Goal: Transaction & Acquisition: Book appointment/travel/reservation

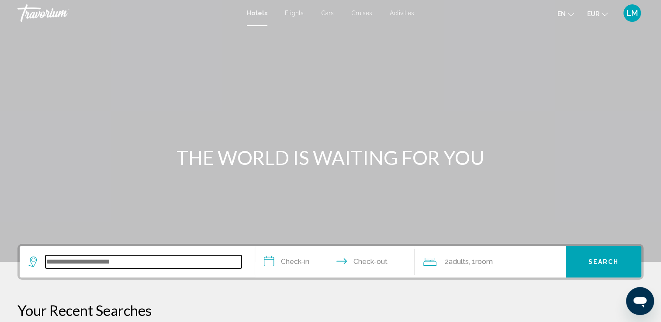
click at [133, 265] on input "Search widget" at bounding box center [143, 262] width 196 height 13
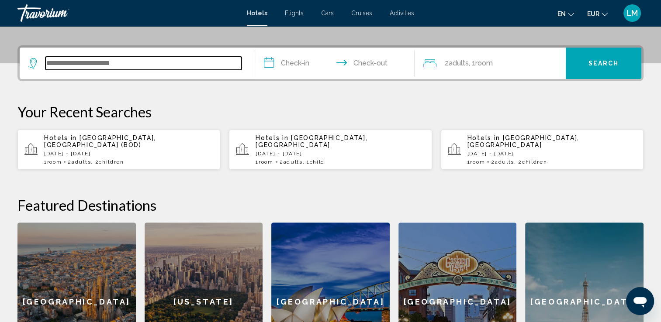
scroll to position [215, 0]
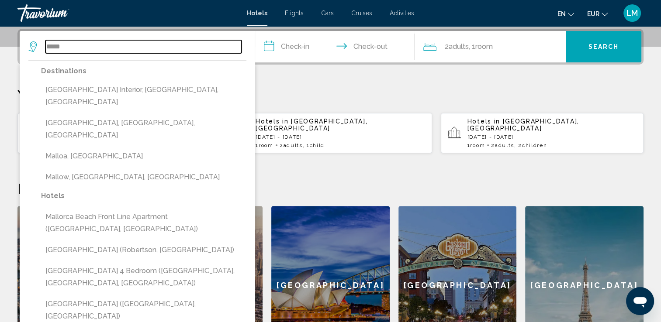
type input "*****"
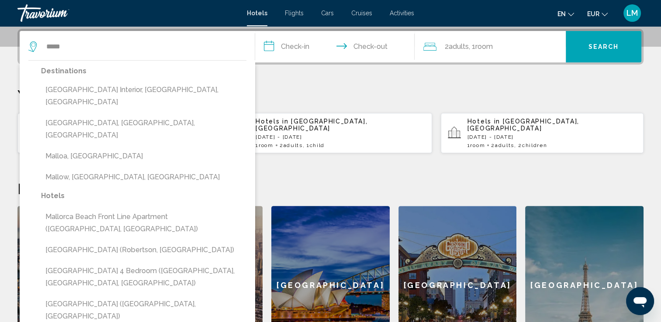
click at [482, 134] on p "[DATE] - [DATE]" at bounding box center [551, 137] width 169 height 6
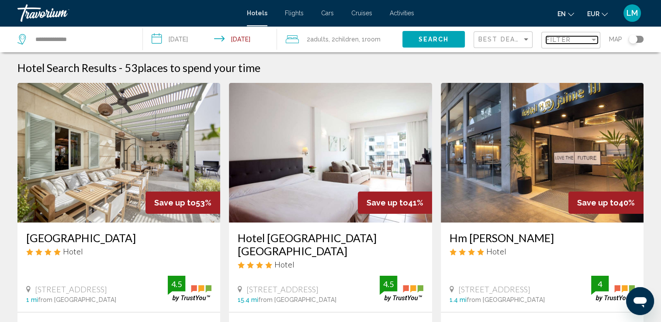
click at [560, 37] on span "Filter" at bounding box center [558, 39] width 25 height 7
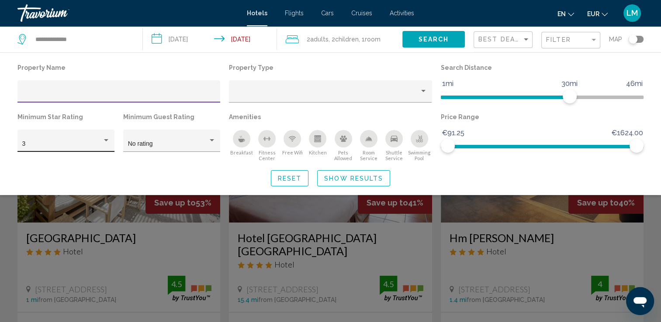
click at [98, 142] on div "3" at bounding box center [62, 144] width 80 height 7
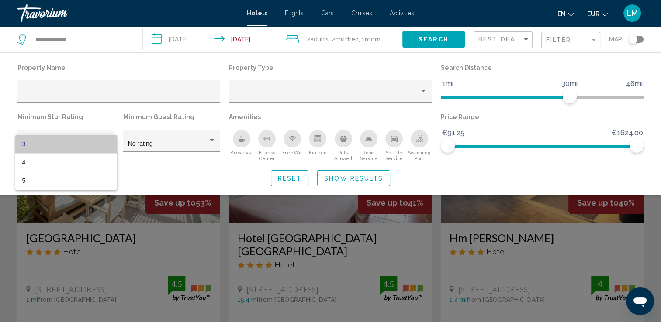
click at [96, 144] on span "3" at bounding box center [66, 144] width 88 height 18
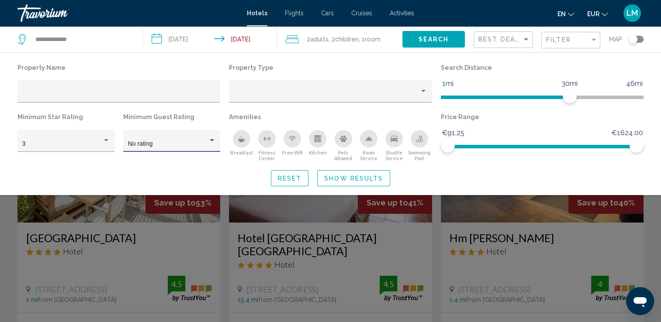
click at [166, 142] on div "No rating" at bounding box center [168, 144] width 80 height 7
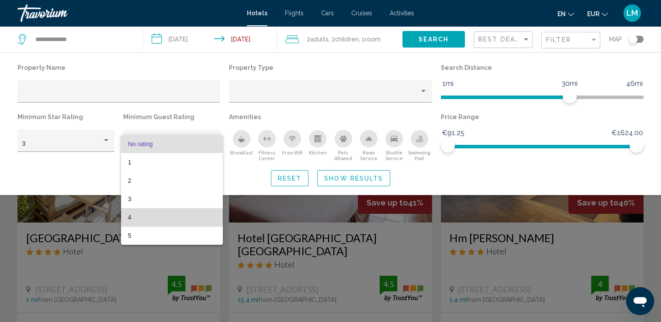
click at [168, 214] on span "4" at bounding box center [172, 217] width 88 height 18
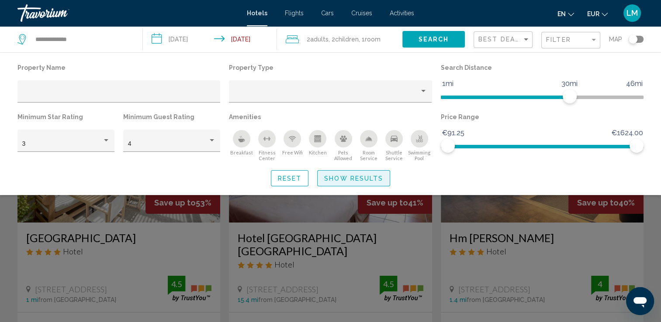
click at [348, 176] on span "Show Results" at bounding box center [353, 178] width 59 height 7
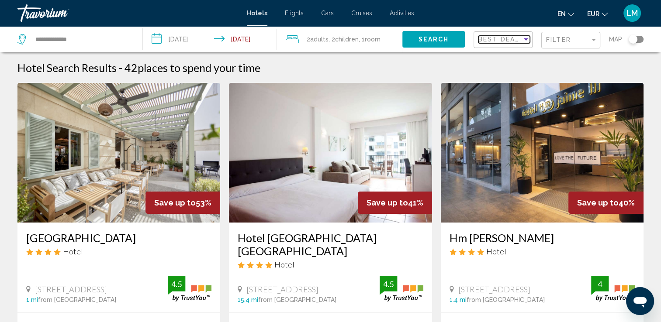
click at [488, 37] on span "Best Deals" at bounding box center [501, 39] width 46 height 7
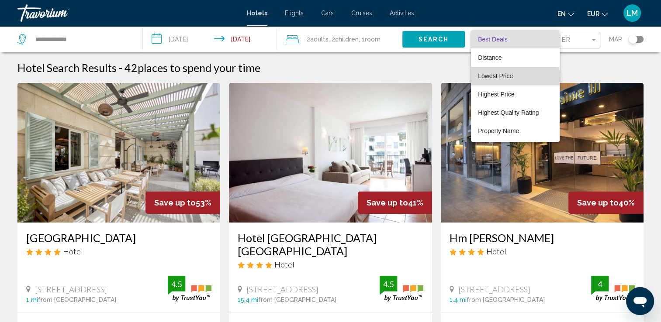
click at [500, 78] on span "Lowest Price" at bounding box center [495, 76] width 35 height 7
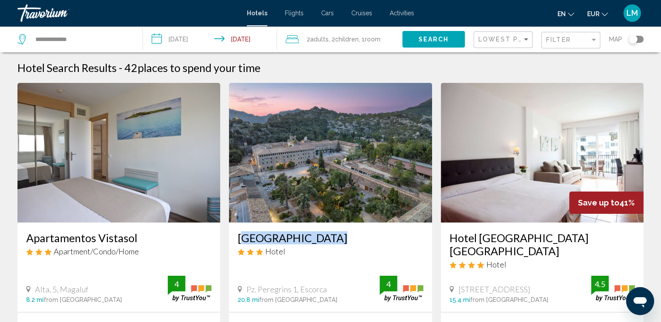
drag, startPoint x: 234, startPoint y: 238, endPoint x: 330, endPoint y: 238, distance: 96.1
click at [330, 238] on div "[GEOGRAPHIC_DATA] Hotel Pz. Peregrins 1, Escorca 20.8 mi from [GEOGRAPHIC_DATA]…" at bounding box center [330, 268] width 203 height 90
drag, startPoint x: 330, startPoint y: 238, endPoint x: 306, endPoint y: 238, distance: 24.0
copy h3 "[GEOGRAPHIC_DATA]"
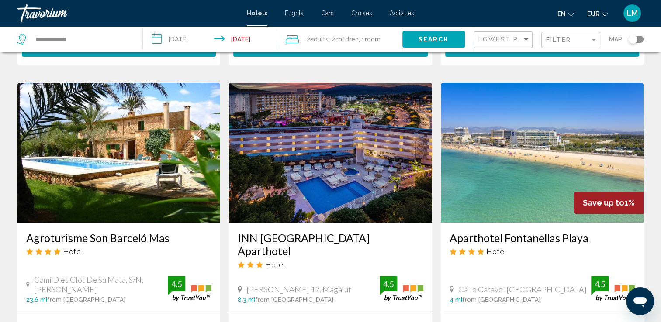
scroll to position [349, 0]
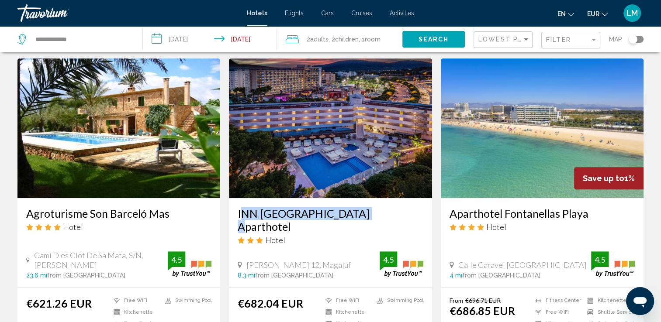
drag, startPoint x: 235, startPoint y: 200, endPoint x: 355, endPoint y: 198, distance: 119.7
click at [355, 198] on div "INN [GEOGRAPHIC_DATA] Aparthotel Hotel [PERSON_NAME] 12, [GEOGRAPHIC_DATA] 8.3 …" at bounding box center [330, 243] width 203 height 90
drag, startPoint x: 355, startPoint y: 198, endPoint x: 342, endPoint y: 199, distance: 13.1
copy h3 "INN [GEOGRAPHIC_DATA] Aparthote"
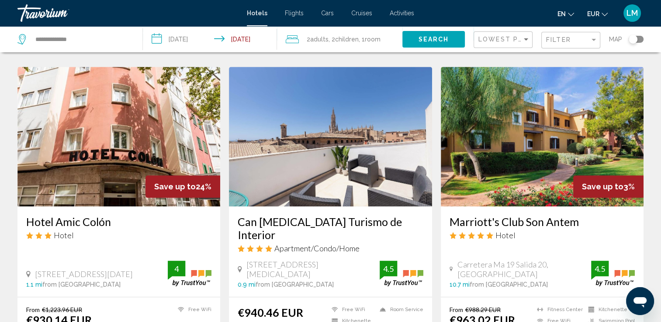
scroll to position [1005, 0]
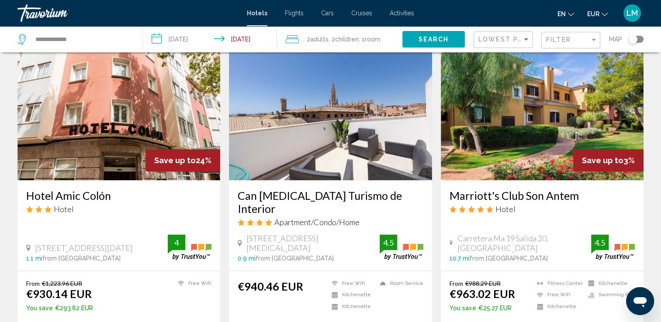
drag, startPoint x: 23, startPoint y: 171, endPoint x: 127, endPoint y: 169, distance: 104.0
click at [127, 180] on div "Hotel Amic Colón Hotel [STREET_ADDRESS][DATE] 1.1 mi from [GEOGRAPHIC_DATA] fro…" at bounding box center [118, 225] width 203 height 90
drag, startPoint x: 127, startPoint y: 169, endPoint x: 109, endPoint y: 168, distance: 18.4
copy h3 "Hotel Amic Colón"
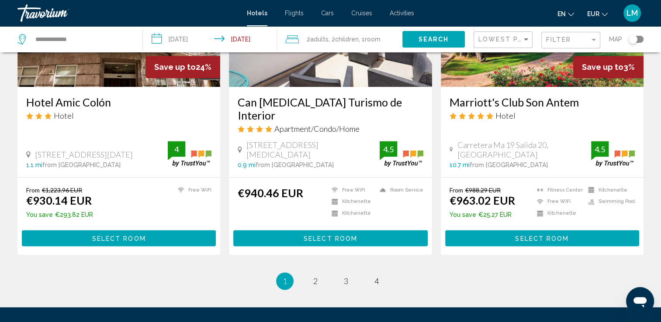
scroll to position [1150, 0]
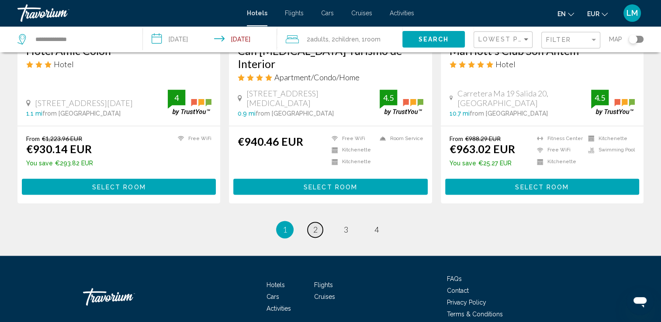
click at [312, 222] on link "page 2" at bounding box center [315, 229] width 15 height 15
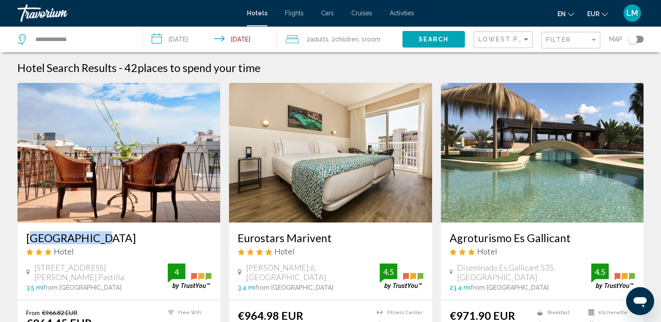
drag, startPoint x: 15, startPoint y: 234, endPoint x: 85, endPoint y: 240, distance: 70.2
click at [85, 240] on app-hotels-search-item "[GEOGRAPHIC_DATA] Hotel [STREET_ADDRESS][PERSON_NAME] Pastilla 3.5 mi from [GEO…" at bounding box center [118, 230] width 211 height 295
copy h3 "[GEOGRAPHIC_DATA]"
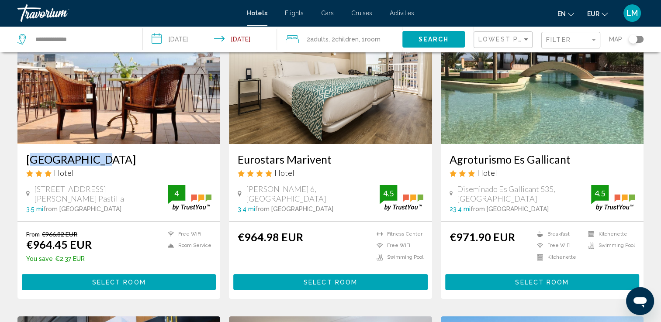
scroll to position [87, 0]
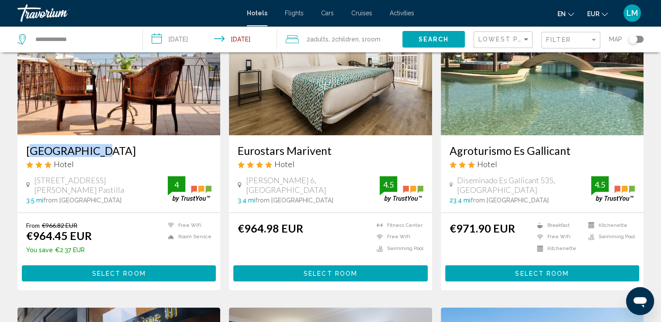
drag, startPoint x: 447, startPoint y: 145, endPoint x: 592, endPoint y: 151, distance: 145.1
click at [592, 151] on div "Agroturismo Es Gallicant Hotel [GEOGRAPHIC_DATA] 23.4 mi from [GEOGRAPHIC_DATA]…" at bounding box center [542, 173] width 203 height 77
drag, startPoint x: 592, startPoint y: 151, endPoint x: 561, endPoint y: 148, distance: 31.6
copy h3 "Agroturismo Es Gallicant"
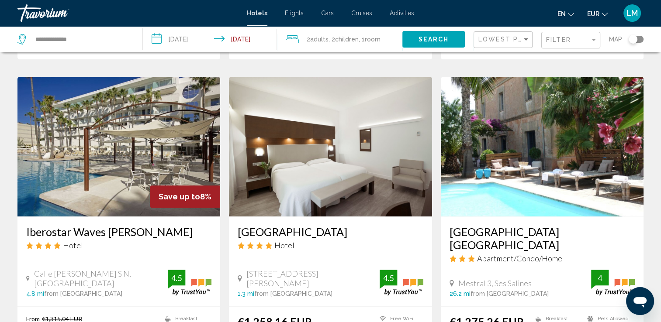
scroll to position [932, 0]
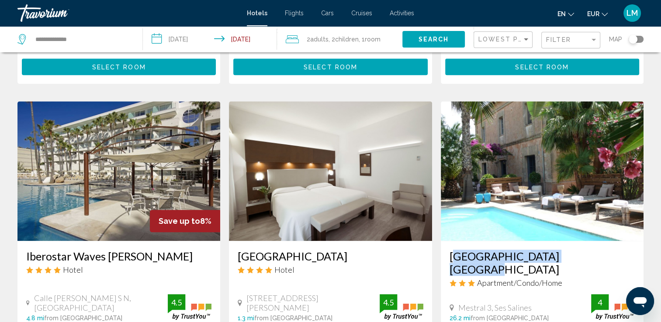
drag, startPoint x: 447, startPoint y: 242, endPoint x: 578, endPoint y: 245, distance: 130.6
click at [578, 245] on div "[GEOGRAPHIC_DATA] [GEOGRAPHIC_DATA] Apartment/Condo/Home Mestral 3, [GEOGRAPHIC…" at bounding box center [542, 286] width 203 height 90
drag, startPoint x: 578, startPoint y: 245, endPoint x: 543, endPoint y: 242, distance: 34.6
copy h3 "[GEOGRAPHIC_DATA] [GEOGRAPHIC_DATA]"
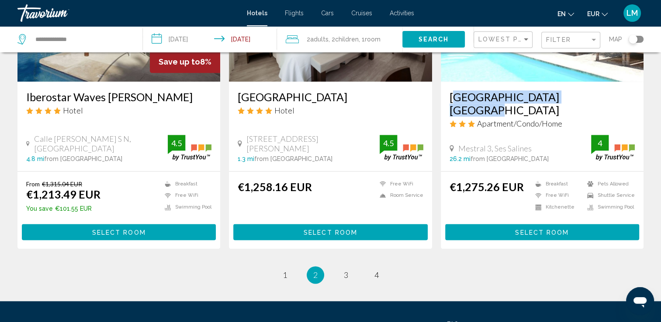
scroll to position [1107, 0]
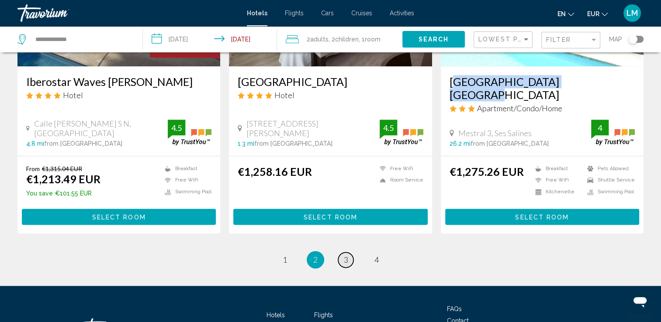
click at [346, 255] on span "3" at bounding box center [346, 260] width 4 height 10
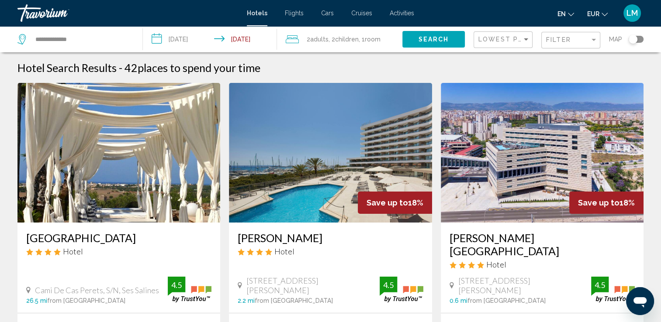
scroll to position [87, 0]
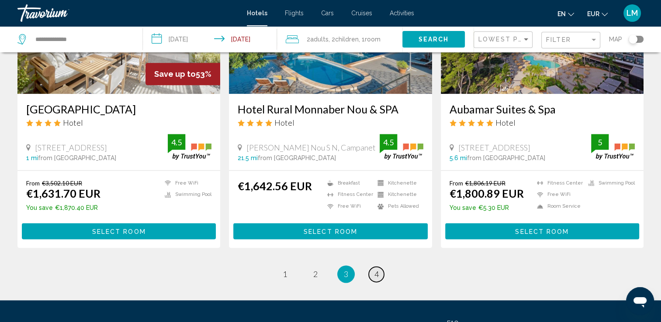
click at [379, 267] on link "page 4" at bounding box center [376, 274] width 15 height 15
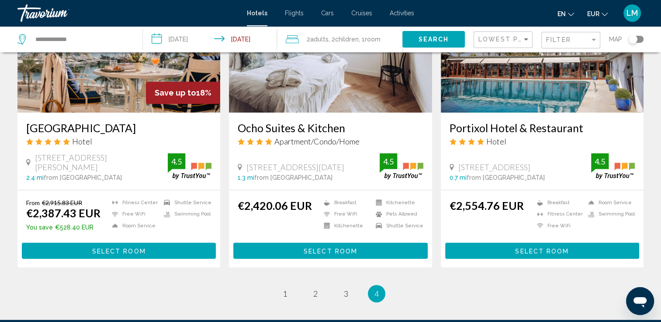
scroll to position [437, 0]
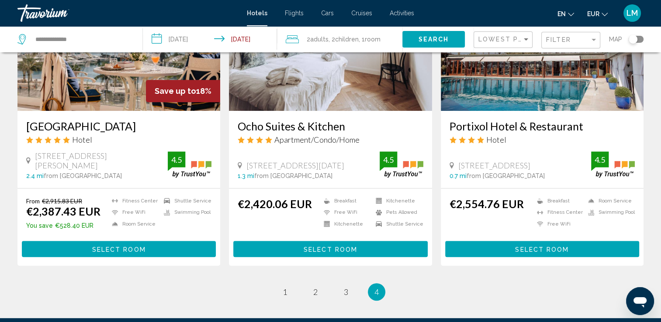
click at [569, 32] on div "Filter" at bounding box center [572, 40] width 52 height 16
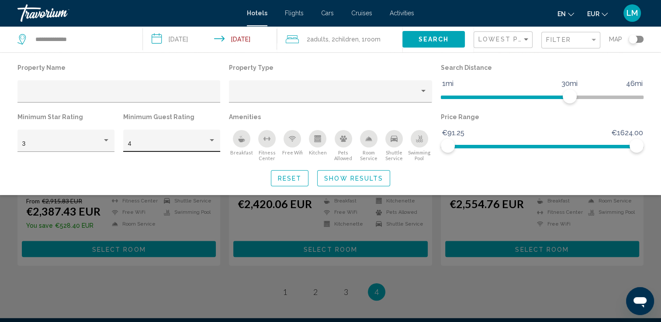
click at [171, 149] on div "4" at bounding box center [172, 144] width 88 height 18
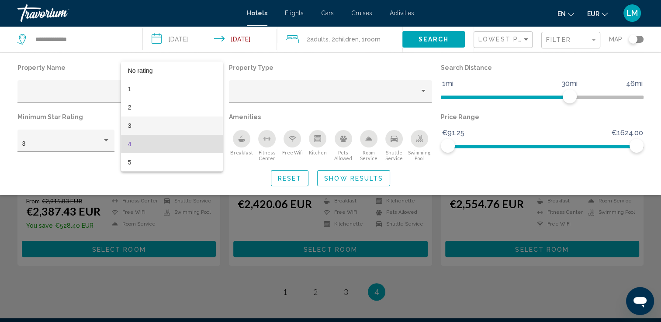
drag, startPoint x: 167, startPoint y: 125, endPoint x: 187, endPoint y: 131, distance: 21.1
click at [167, 125] on span "3" at bounding box center [172, 126] width 88 height 18
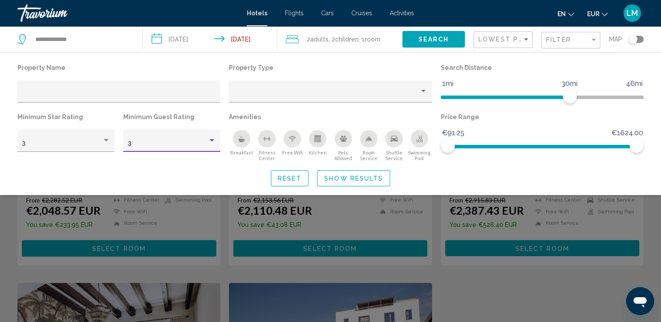
click at [377, 177] on span "Show Results" at bounding box center [353, 178] width 59 height 7
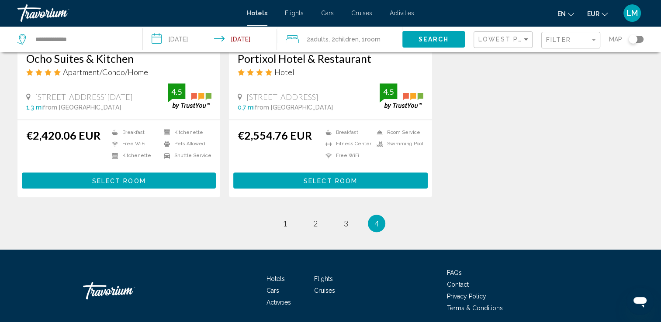
scroll to position [837, 0]
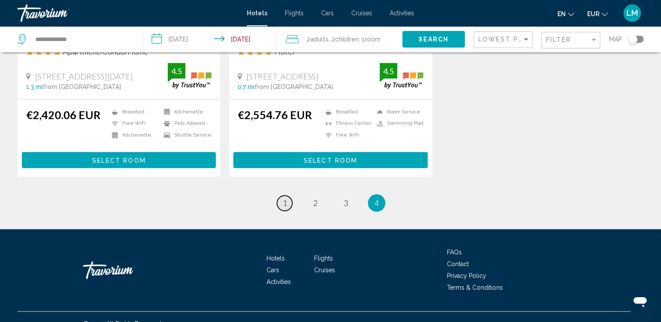
click at [284, 198] on span "1" at bounding box center [285, 203] width 4 height 10
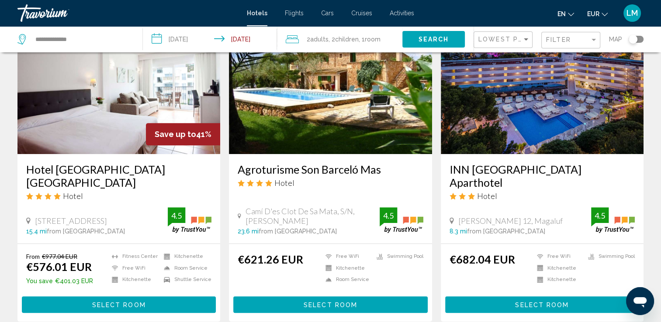
scroll to position [437, 0]
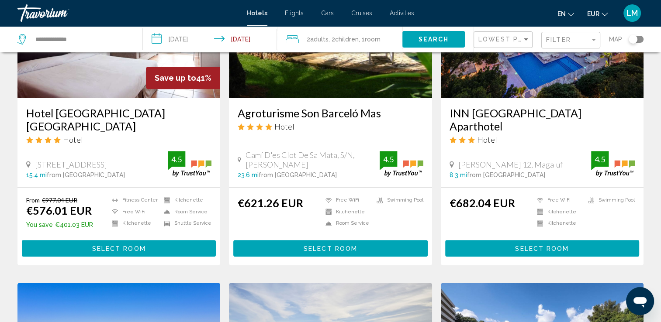
click at [558, 29] on div "Filter" at bounding box center [570, 39] width 59 height 26
drag, startPoint x: 558, startPoint y: 35, endPoint x: 551, endPoint y: 37, distance: 7.2
click at [558, 36] on div "Filter" at bounding box center [572, 40] width 52 height 16
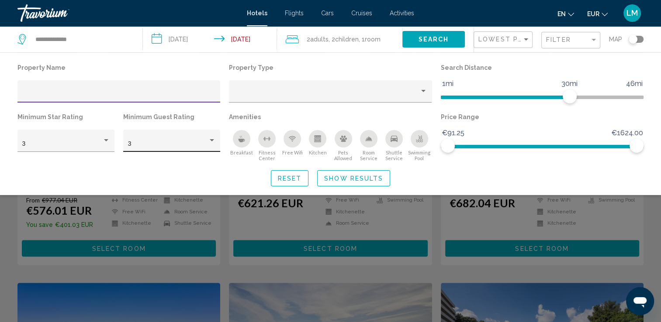
click at [184, 135] on div "3" at bounding box center [172, 144] width 88 height 18
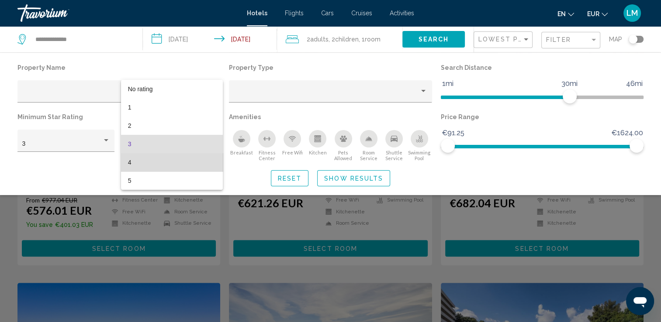
click at [173, 161] on span "4" at bounding box center [172, 162] width 88 height 18
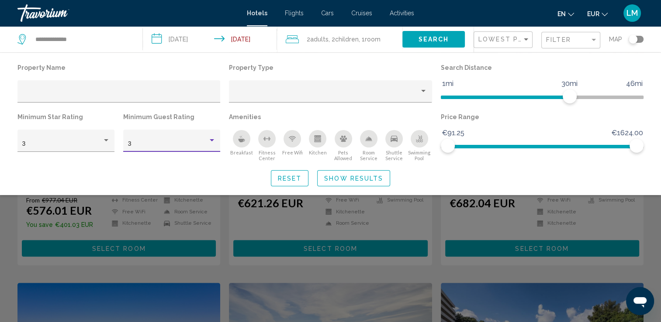
scroll to position [125, 0]
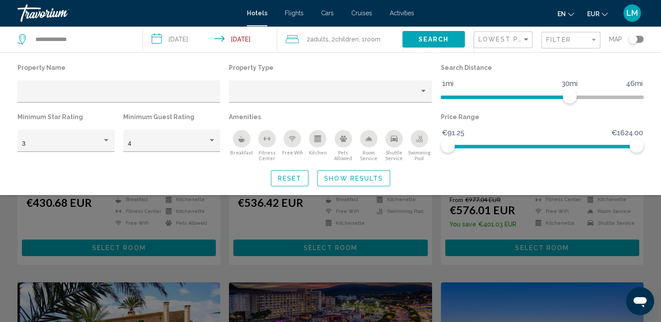
click at [653, 233] on div "Search widget" at bounding box center [330, 226] width 661 height 191
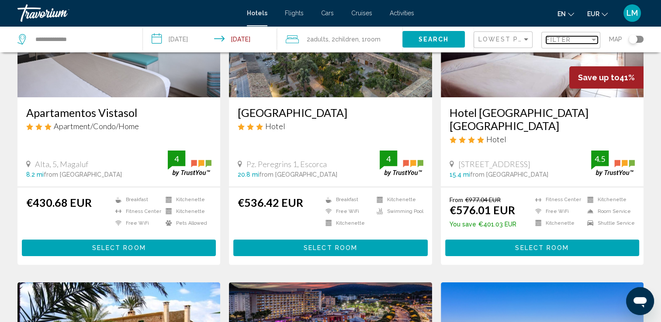
drag, startPoint x: 553, startPoint y: 38, endPoint x: 487, endPoint y: 46, distance: 66.5
click at [552, 38] on span "Filter" at bounding box center [558, 39] width 25 height 7
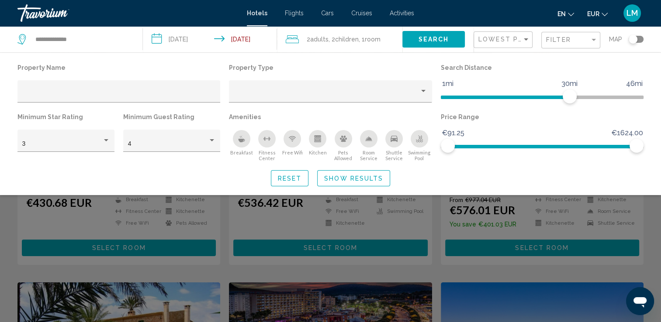
click at [16, 145] on div "Minimum Star Rating 3" at bounding box center [66, 135] width 106 height 49
click at [31, 145] on div "3" at bounding box center [62, 144] width 80 height 7
click at [44, 137] on span "3" at bounding box center [66, 144] width 88 height 18
click at [30, 16] on div "Travorium" at bounding box center [60, 12] width 87 height 17
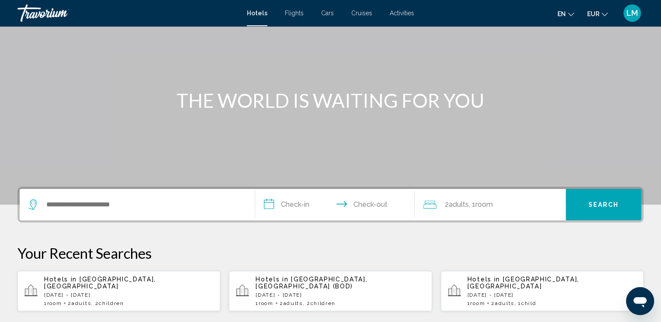
scroll to position [175, 0]
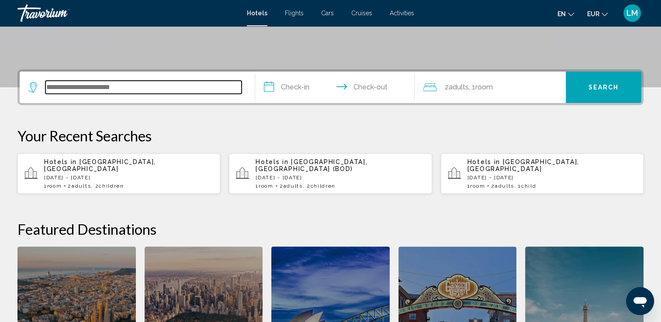
click at [172, 86] on input "Search widget" at bounding box center [143, 87] width 196 height 13
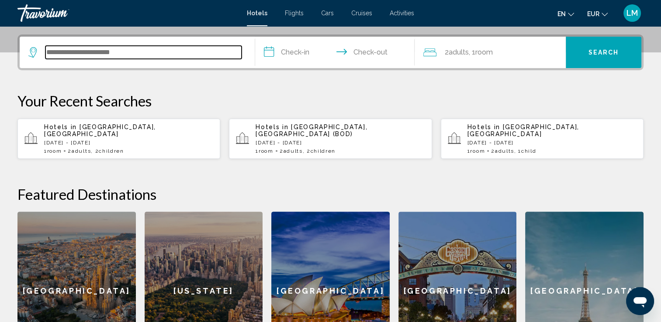
scroll to position [215, 0]
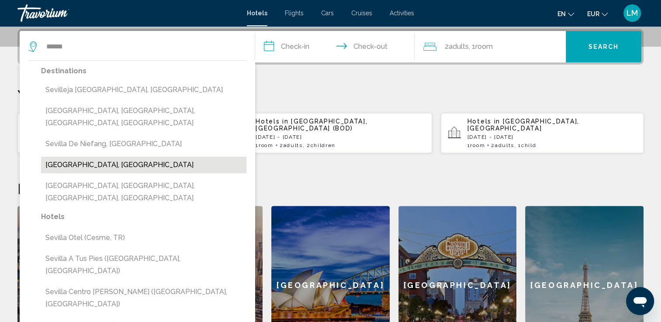
click at [122, 157] on button "[GEOGRAPHIC_DATA], [GEOGRAPHIC_DATA]" at bounding box center [143, 165] width 205 height 17
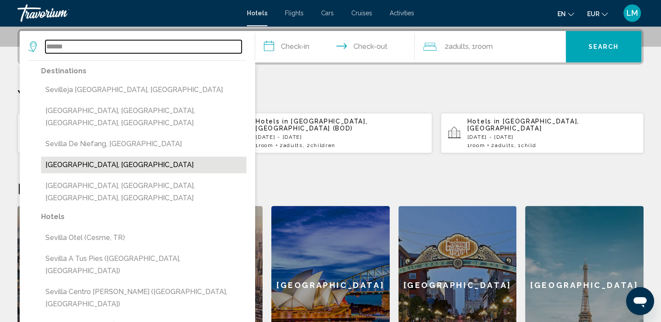
type input "**********"
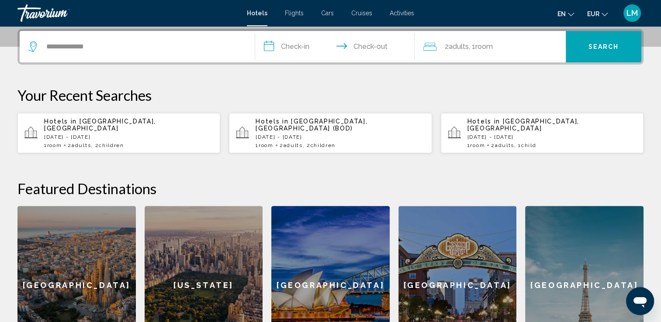
drag, startPoint x: 296, startPoint y: 44, endPoint x: 323, endPoint y: 42, distance: 27.6
click at [297, 43] on input "**********" at bounding box center [336, 48] width 163 height 34
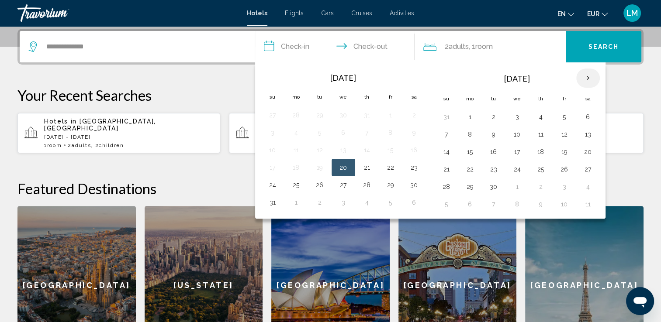
click at [587, 76] on th "Next month" at bounding box center [588, 78] width 24 height 19
click at [587, 75] on th "Next month" at bounding box center [588, 78] width 24 height 19
click at [586, 74] on th "Next month" at bounding box center [588, 78] width 24 height 19
drag, startPoint x: 469, startPoint y: 188, endPoint x: 484, endPoint y: 187, distance: 15.3
click at [469, 187] on button "29" at bounding box center [470, 187] width 14 height 12
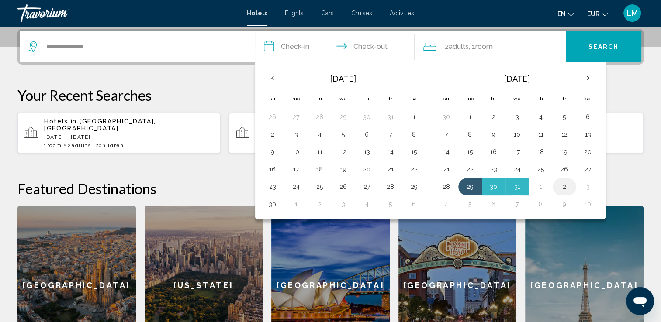
click at [562, 186] on button "2" at bounding box center [564, 187] width 14 height 12
type input "**********"
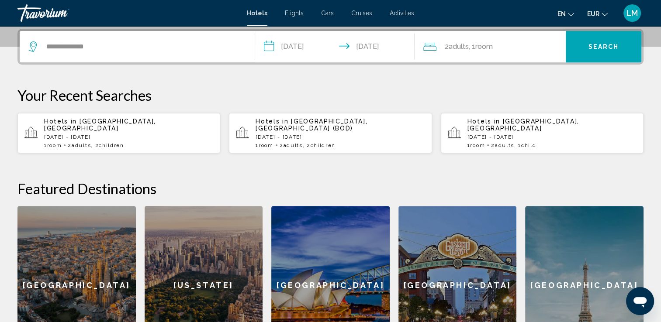
click at [488, 57] on div "2 Adult Adults , 1 Room rooms" at bounding box center [494, 46] width 142 height 31
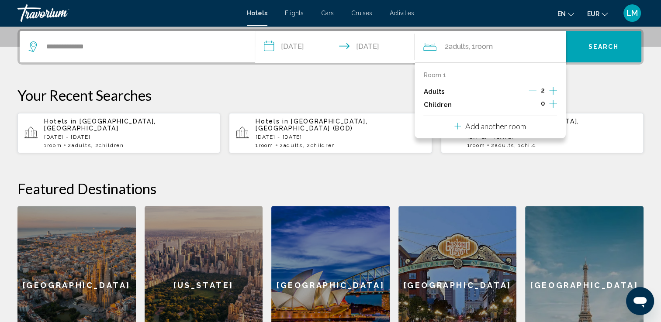
click at [554, 101] on icon "Increment children" at bounding box center [553, 104] width 8 height 10
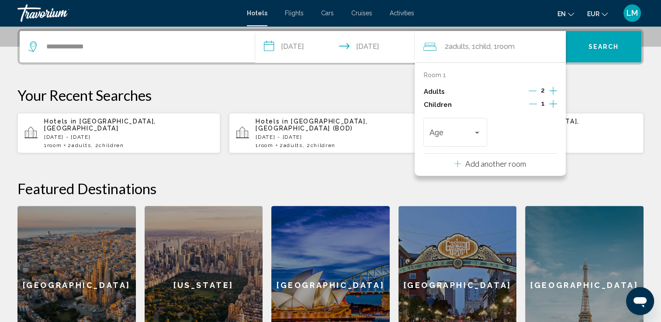
click at [554, 101] on icon "Increment children" at bounding box center [553, 104] width 8 height 10
click at [459, 125] on div "Age" at bounding box center [455, 131] width 52 height 31
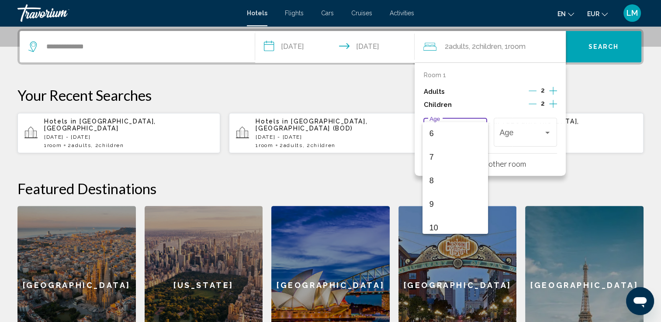
scroll to position [175, 0]
drag, startPoint x: 449, startPoint y: 198, endPoint x: 503, endPoint y: 171, distance: 60.4
click at [450, 197] on span "10" at bounding box center [455, 195] width 52 height 24
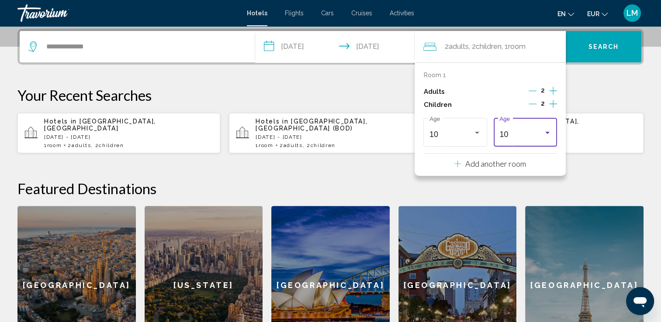
click at [524, 131] on div "10" at bounding box center [521, 134] width 44 height 9
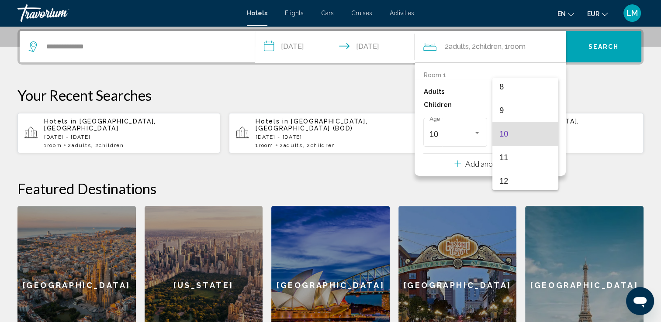
drag, startPoint x: 526, startPoint y: 134, endPoint x: 587, endPoint y: 100, distance: 69.4
click at [528, 132] on span "10" at bounding box center [525, 134] width 52 height 24
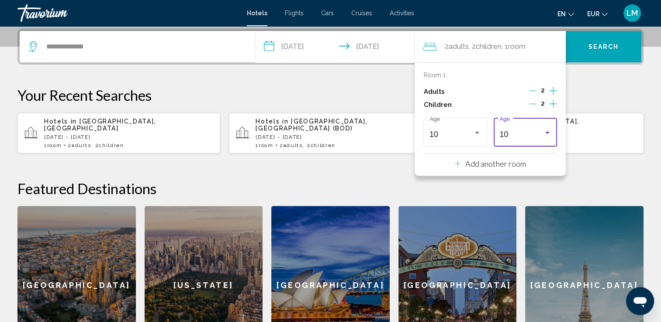
click at [600, 88] on p "Your Recent Searches" at bounding box center [330, 94] width 626 height 17
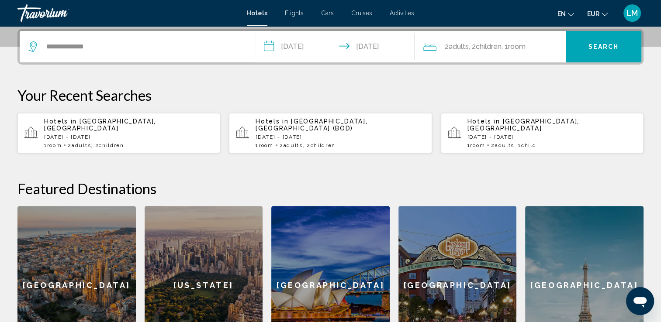
click at [517, 42] on span "Room" at bounding box center [516, 46] width 17 height 8
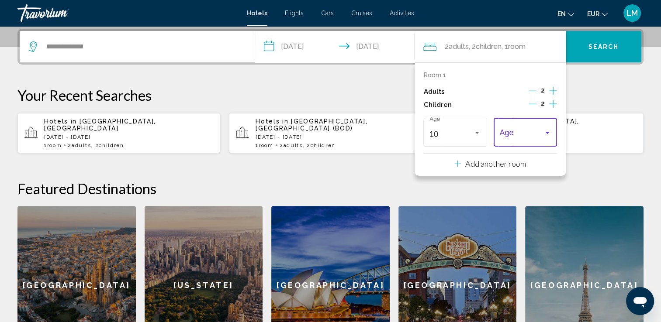
click at [519, 131] on span "Travelers: 2 adults, 2 children" at bounding box center [521, 134] width 44 height 9
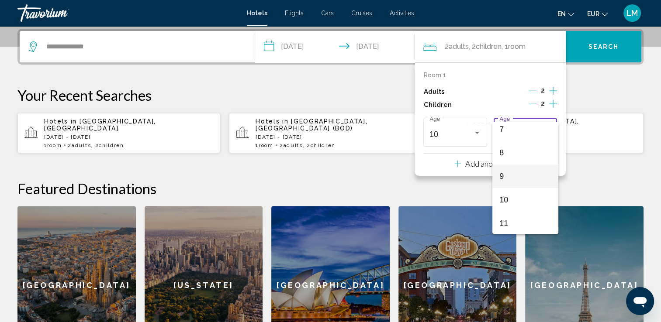
scroll to position [218, 0]
click at [521, 150] on span "10" at bounding box center [525, 152] width 52 height 24
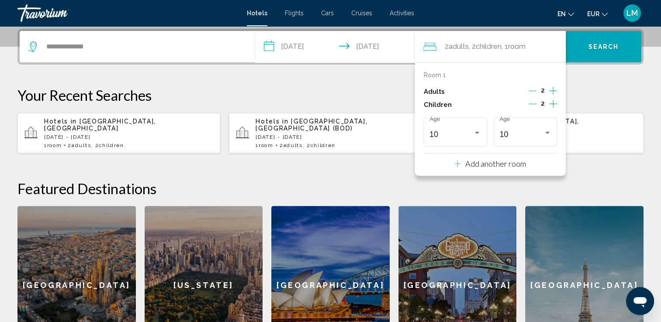
click at [623, 75] on div "**********" at bounding box center [330, 197] width 661 height 336
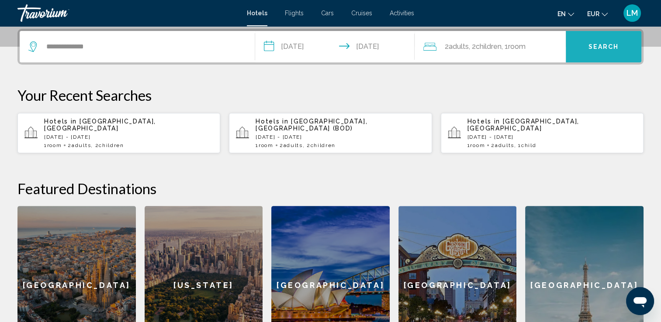
click at [598, 49] on span "Search" at bounding box center [603, 47] width 31 height 7
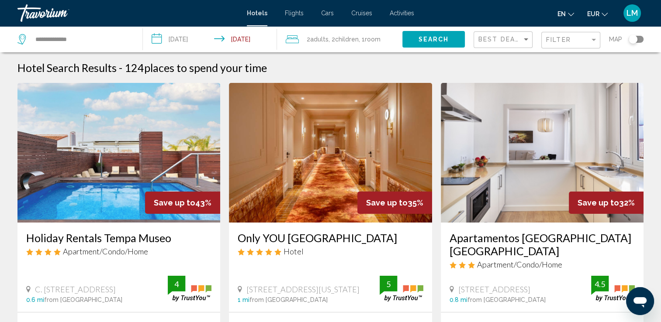
click at [225, 228] on app-hotels-search-item "Save up to 35% Only YOU Hotel [GEOGRAPHIC_DATA] Hotel [GEOGRAPHIC_DATA][US_STAT…" at bounding box center [330, 237] width 211 height 308
click at [574, 33] on div "Filter" at bounding box center [572, 40] width 52 height 16
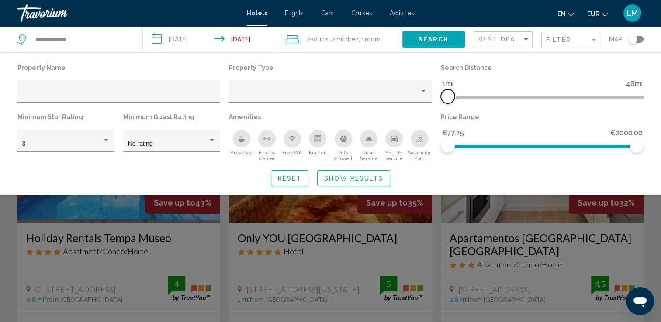
drag, startPoint x: 569, startPoint y: 95, endPoint x: 448, endPoint y: 98, distance: 121.1
click at [448, 98] on span "Hotel Filters" at bounding box center [448, 97] width 14 height 14
click at [380, 178] on span "Show Results" at bounding box center [353, 178] width 59 height 7
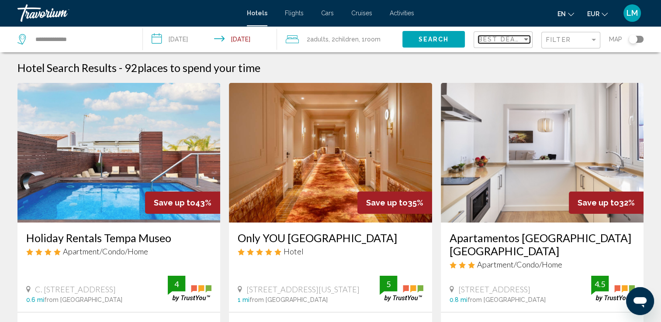
click at [494, 37] on span "Best Deals" at bounding box center [501, 39] width 46 height 7
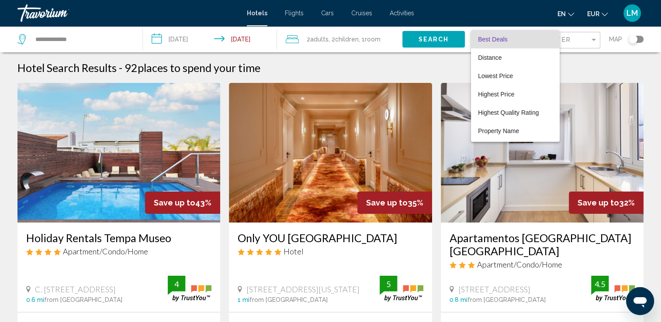
click at [582, 43] on div at bounding box center [330, 161] width 661 height 322
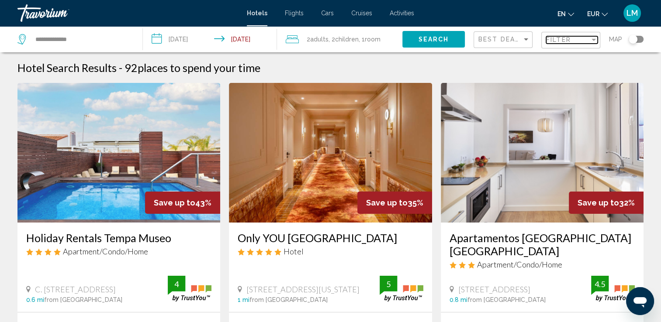
click at [582, 43] on div "Filter" at bounding box center [568, 39] width 44 height 7
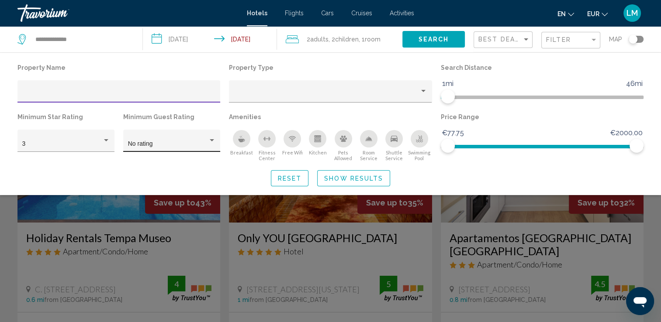
click at [163, 145] on div "No rating" at bounding box center [168, 144] width 80 height 7
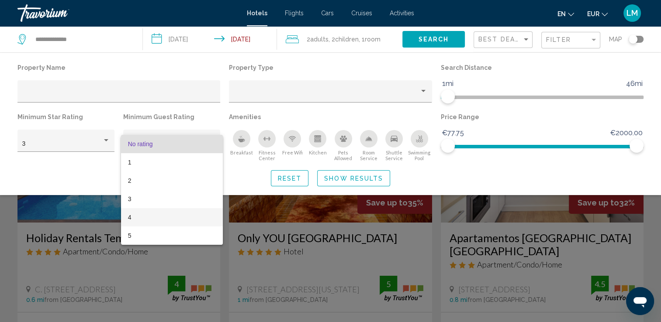
click at [138, 217] on span "4" at bounding box center [172, 217] width 88 height 18
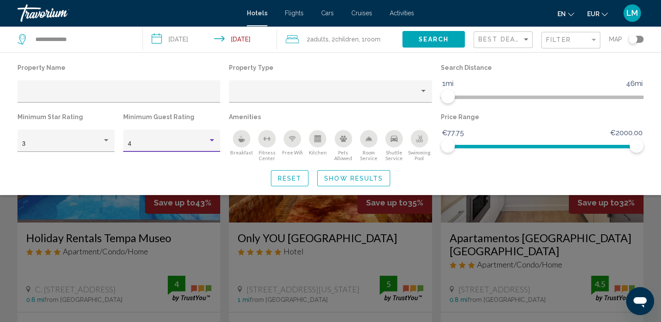
click at [356, 177] on span "Show Results" at bounding box center [353, 178] width 59 height 7
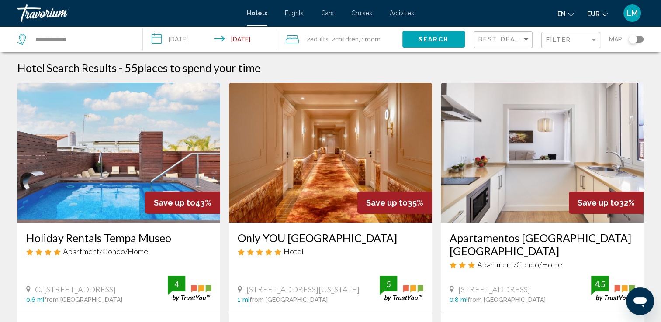
click at [522, 34] on div "Best Deals" at bounding box center [504, 40] width 52 height 16
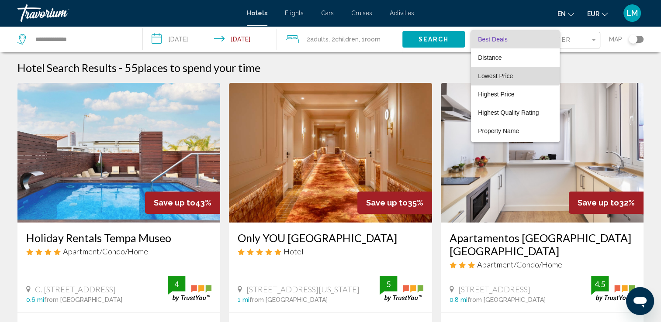
click at [512, 73] on span "Lowest Price" at bounding box center [495, 76] width 35 height 7
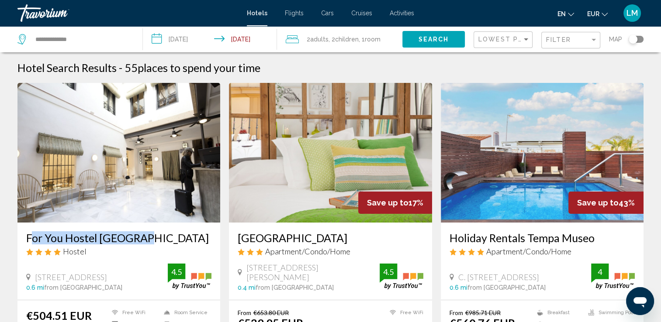
drag, startPoint x: 23, startPoint y: 241, endPoint x: 131, endPoint y: 241, distance: 108.8
click at [131, 241] on div "For You Hostel [GEOGRAPHIC_DATA] Hostel [STREET_ADDRESS] 0.6 mi from [GEOGRAPHI…" at bounding box center [118, 261] width 203 height 77
drag, startPoint x: 131, startPoint y: 241, endPoint x: 115, endPoint y: 239, distance: 16.3
copy h3 "For You Hostel [GEOGRAPHIC_DATA]"
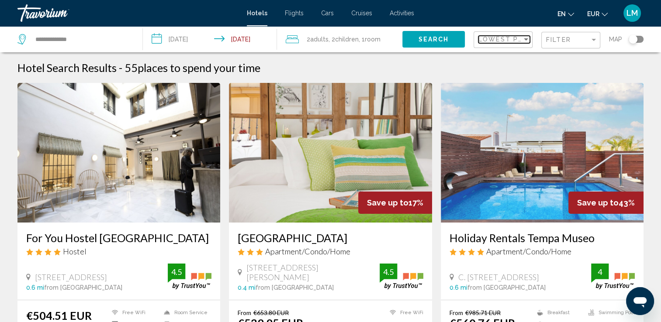
click at [500, 42] on span "Lowest Price" at bounding box center [506, 39] width 56 height 7
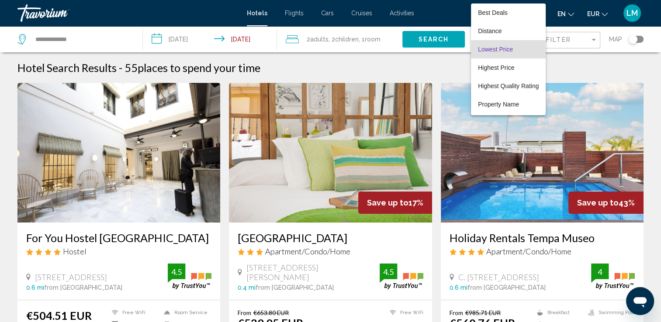
scroll to position [10, 0]
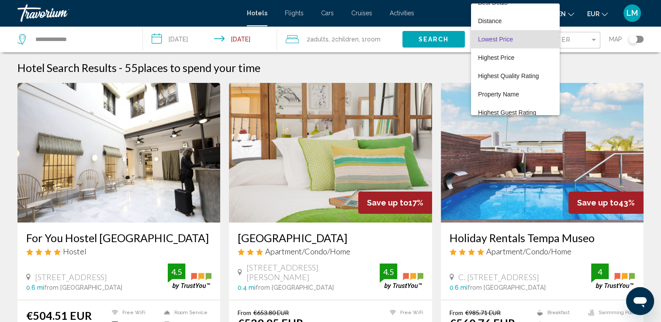
click at [583, 37] on div at bounding box center [330, 161] width 661 height 322
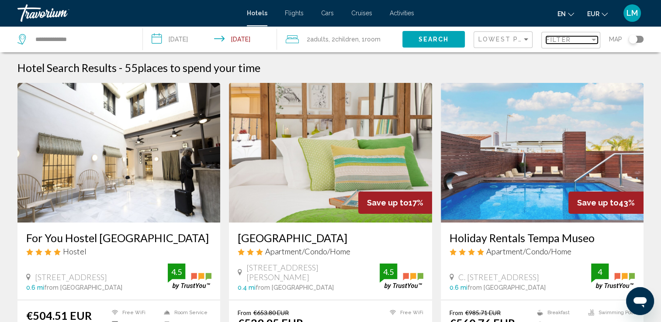
click at [583, 37] on div "Filter" at bounding box center [568, 39] width 44 height 7
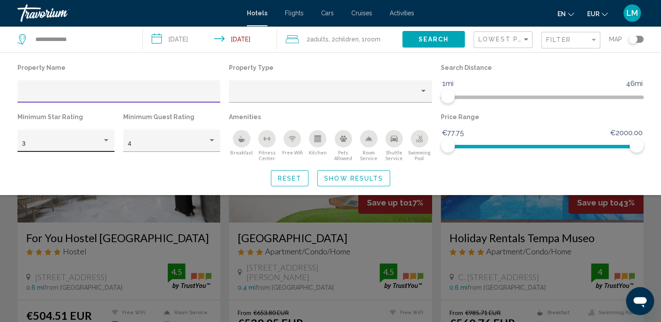
click at [82, 149] on div "3" at bounding box center [66, 144] width 88 height 18
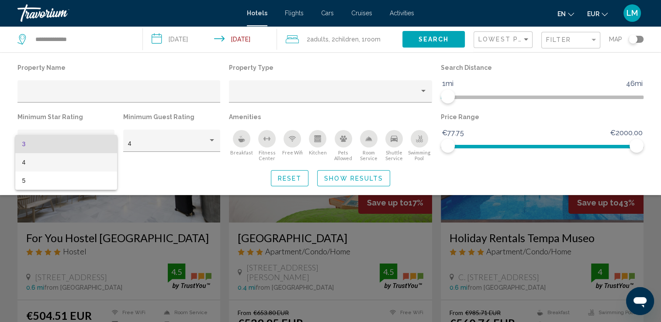
click at [68, 166] on span "4" at bounding box center [66, 162] width 88 height 18
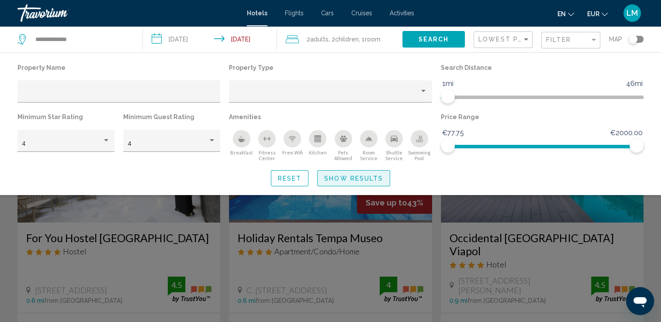
click at [374, 176] on span "Show Results" at bounding box center [353, 178] width 59 height 7
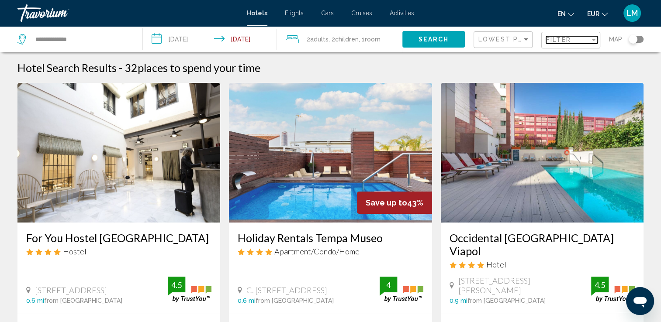
click at [561, 41] on span "Filter" at bounding box center [558, 39] width 25 height 7
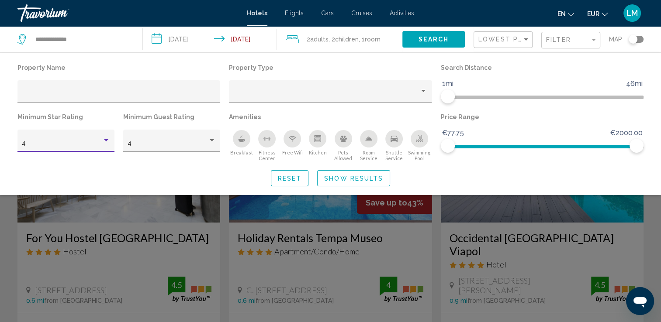
click at [101, 142] on div "4" at bounding box center [62, 144] width 80 height 7
click at [168, 155] on div at bounding box center [330, 161] width 661 height 322
click at [171, 142] on div "4" at bounding box center [168, 144] width 80 height 7
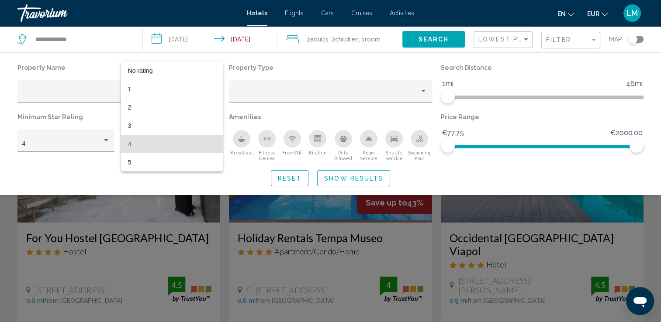
click at [85, 144] on div at bounding box center [330, 161] width 661 height 322
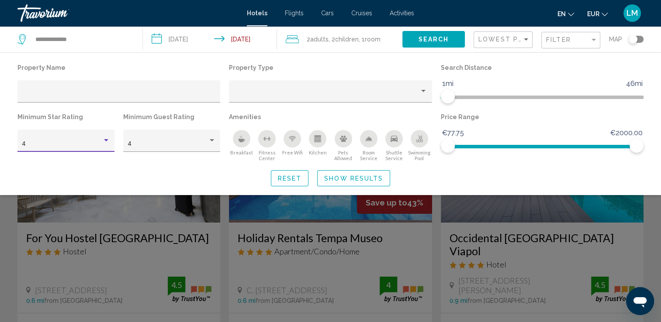
click at [84, 142] on div "4" at bounding box center [62, 144] width 80 height 7
click at [83, 127] on span "3" at bounding box center [66, 126] width 88 height 18
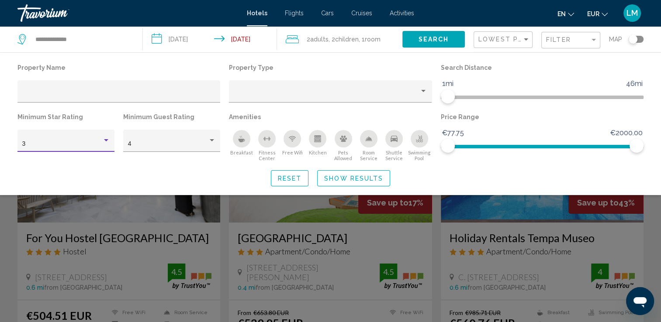
click at [356, 175] on span "Show Results" at bounding box center [353, 178] width 59 height 7
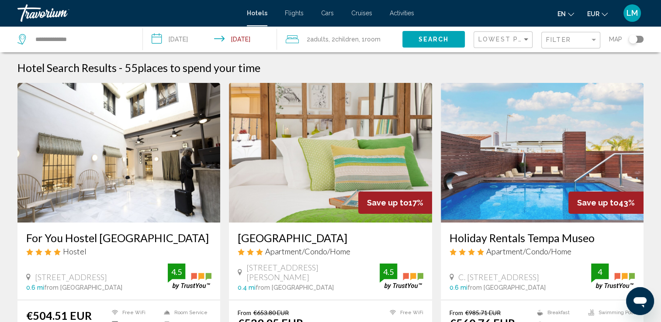
click at [568, 44] on div "Filter" at bounding box center [572, 40] width 52 height 16
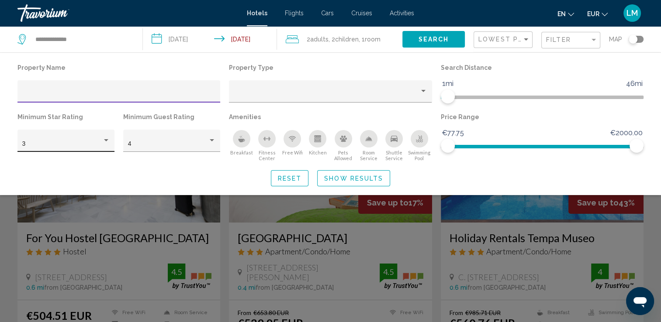
click at [84, 144] on div "3" at bounding box center [62, 144] width 80 height 7
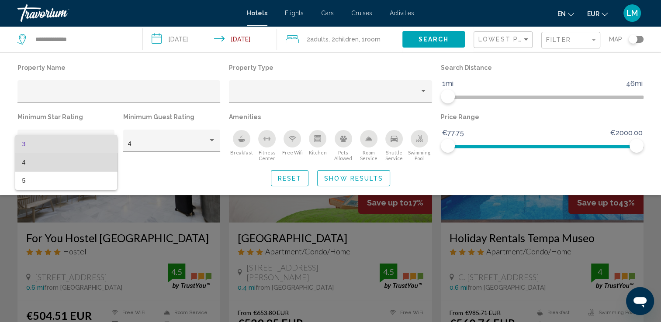
click at [73, 161] on span "4" at bounding box center [66, 162] width 88 height 18
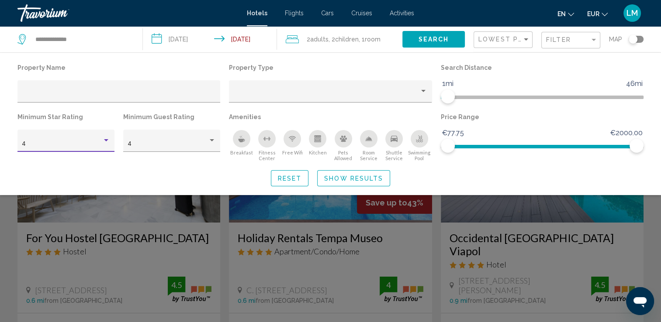
click at [354, 179] on span "Show Results" at bounding box center [353, 178] width 59 height 7
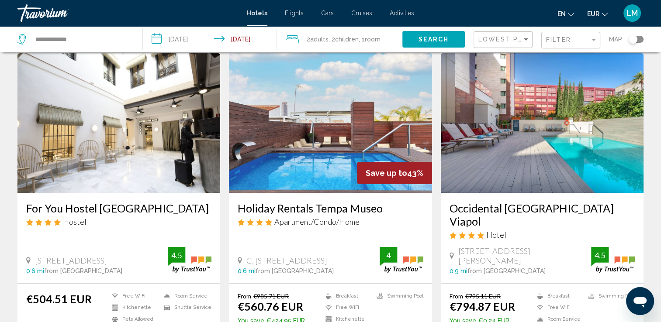
scroll to position [44, 0]
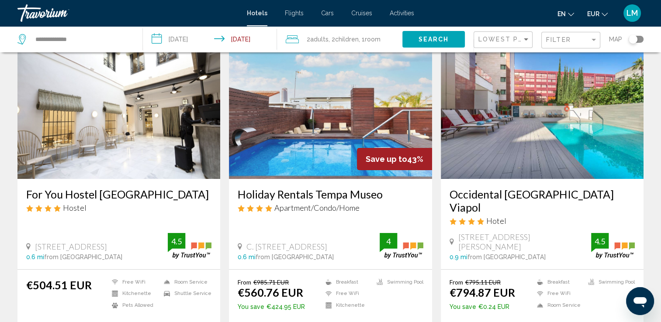
drag, startPoint x: 232, startPoint y: 194, endPoint x: 383, endPoint y: 192, distance: 150.3
click at [383, 192] on div "Holiday Rentals Tempa Museo Apartment/Condo/Home C. [GEOGRAPHIC_DATA], [GEOGRAP…" at bounding box center [330, 224] width 203 height 90
drag, startPoint x: 383, startPoint y: 192, endPoint x: 359, endPoint y: 193, distance: 24.1
copy h3 "Holiday Rentals Tempa Museo"
drag, startPoint x: 436, startPoint y: 189, endPoint x: 582, endPoint y: 195, distance: 146.0
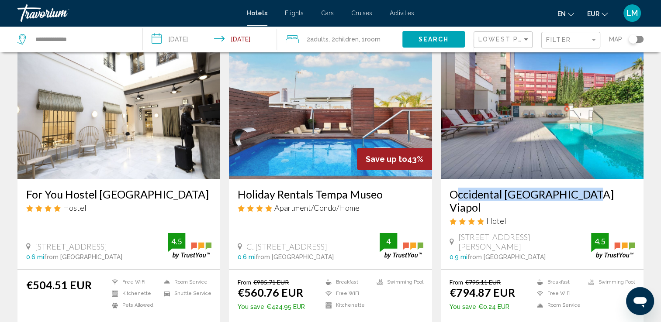
click at [582, 195] on app-hotels-search-item "Occidental [GEOGRAPHIC_DATA] Viapol Hotel [STREET_ADDRESS][PERSON_NAME] 0.9 mi …" at bounding box center [541, 193] width 211 height 308
drag, startPoint x: 582, startPoint y: 195, endPoint x: 564, endPoint y: 195, distance: 18.3
copy h3 "Occidental [GEOGRAPHIC_DATA] Viapol"
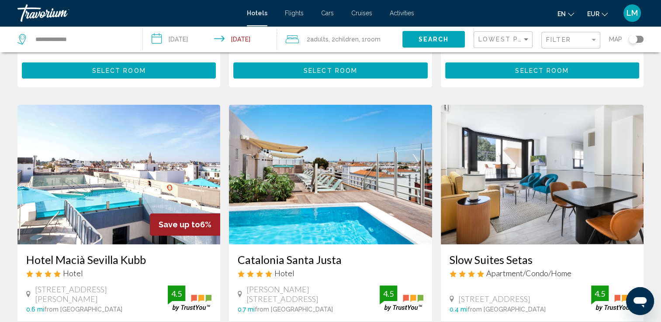
scroll to position [349, 0]
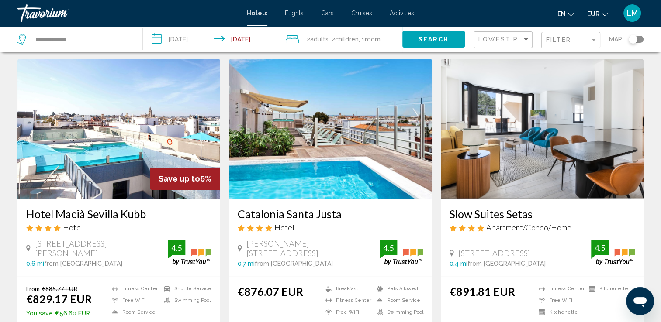
drag, startPoint x: 17, startPoint y: 199, endPoint x: 177, endPoint y: 203, distance: 159.9
click at [177, 203] on app-hotels-search-item "Save up to 6% Hotel Macià Sevilla Kubb Hotel [GEOGRAPHIC_DATA][PERSON_NAME], [G…" at bounding box center [118, 206] width 211 height 295
drag, startPoint x: 177, startPoint y: 203, endPoint x: 119, endPoint y: 202, distance: 58.1
copy h3 "Hotel Macià Sevilla Kubb"
drag, startPoint x: 234, startPoint y: 197, endPoint x: 343, endPoint y: 207, distance: 109.2
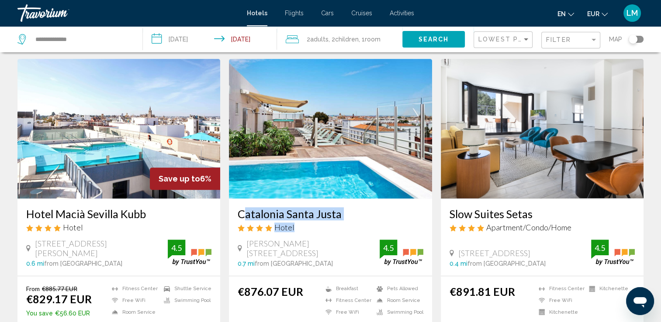
click at [343, 207] on div "Catalonia Santa Justa Hotel [PERSON_NAME] 8, [GEOGRAPHIC_DATA] 0.7 mi from [GEO…" at bounding box center [330, 237] width 203 height 77
drag, startPoint x: 343, startPoint y: 207, endPoint x: 329, endPoint y: 203, distance: 14.9
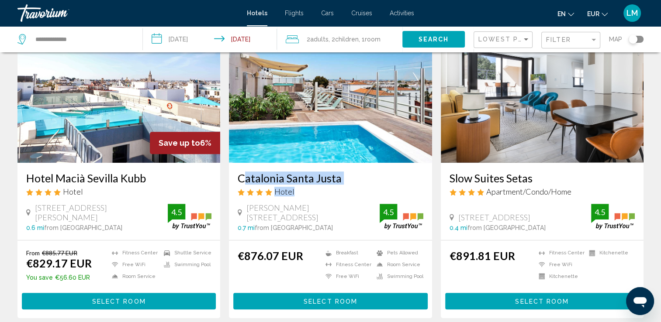
scroll to position [437, 0]
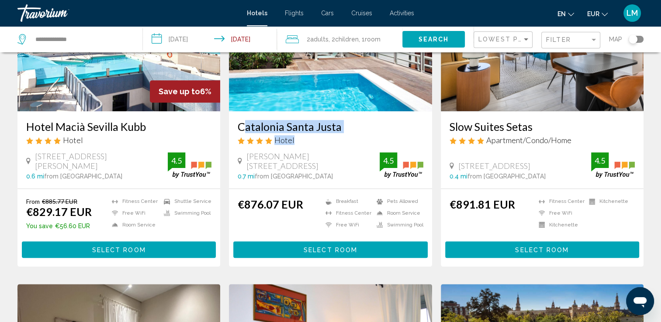
drag, startPoint x: 444, startPoint y: 109, endPoint x: 550, endPoint y: 113, distance: 106.6
click at [550, 113] on div "Slow Suites Setas Apartment/Condo/Home [GEOGRAPHIC_DATA], [GEOGRAPHIC_DATA] 0.4…" at bounding box center [542, 149] width 203 height 77
drag, startPoint x: 550, startPoint y: 113, endPoint x: 530, endPoint y: 111, distance: 20.2
click at [441, 151] on div "Slow Suites Setas Apartment/Condo/Home [GEOGRAPHIC_DATA], [GEOGRAPHIC_DATA] 0.4…" at bounding box center [542, 149] width 203 height 77
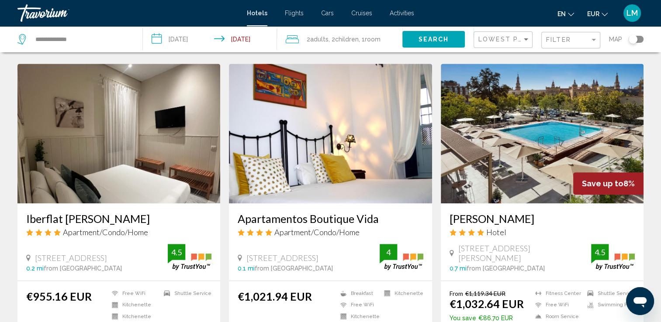
scroll to position [612, 0]
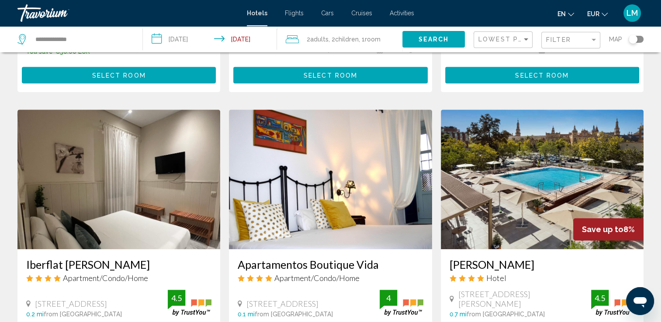
drag, startPoint x: 444, startPoint y: 246, endPoint x: 509, endPoint y: 251, distance: 65.7
click at [509, 251] on div "[PERSON_NAME] Hotel [GEOGRAPHIC_DATA][PERSON_NAME], [GEOGRAPHIC_DATA] 0.7 mi fr…" at bounding box center [542, 287] width 203 height 77
drag, startPoint x: 509, startPoint y: 251, endPoint x: 503, endPoint y: 251, distance: 6.1
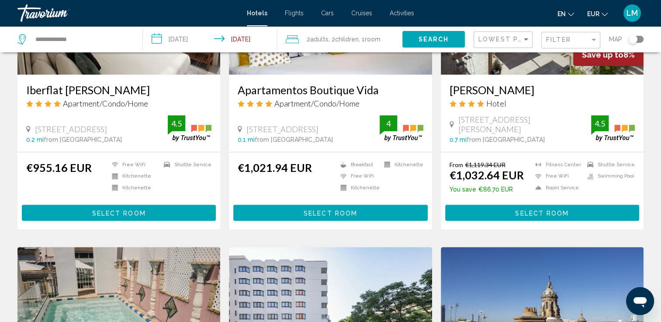
scroll to position [699, 0]
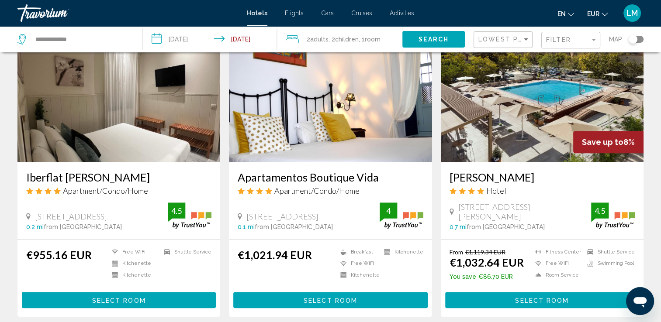
drag, startPoint x: 295, startPoint y: 165, endPoint x: 394, endPoint y: 164, distance: 99.2
click at [394, 164] on div "Apartamentos Boutique Vida Apartment/Condo/Home Susona 8 Susona 8, [GEOGRAPHIC_…" at bounding box center [330, 200] width 203 height 77
drag, startPoint x: 394, startPoint y: 164, endPoint x: 374, endPoint y: 163, distance: 20.1
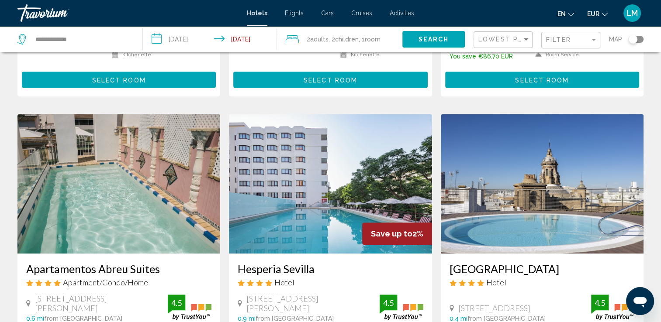
scroll to position [1005, 0]
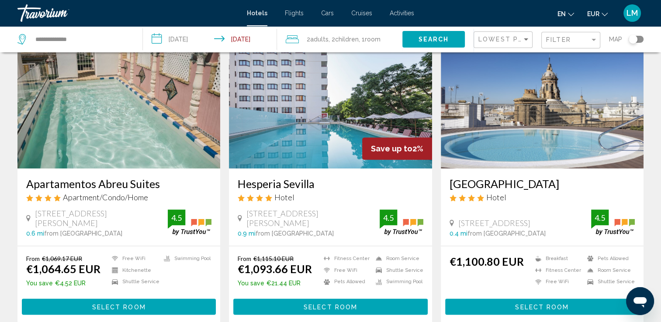
drag, startPoint x: 25, startPoint y: 167, endPoint x: 159, endPoint y: 173, distance: 134.3
click at [159, 173] on div "Apartamentos Abreu Suites Apartment/Condo/Home [STREET_ADDRESS][PERSON_NAME] 0.…" at bounding box center [118, 207] width 203 height 77
drag, startPoint x: 159, startPoint y: 173, endPoint x: 149, endPoint y: 169, distance: 11.1
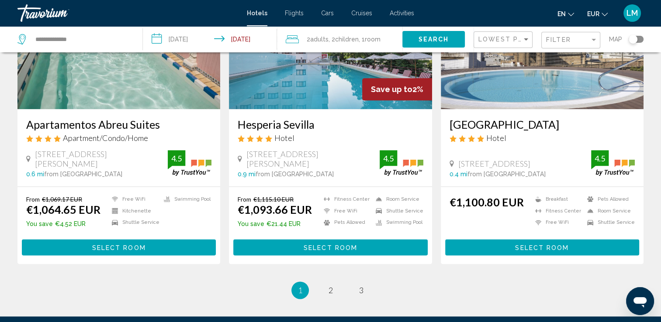
scroll to position [1017, 0]
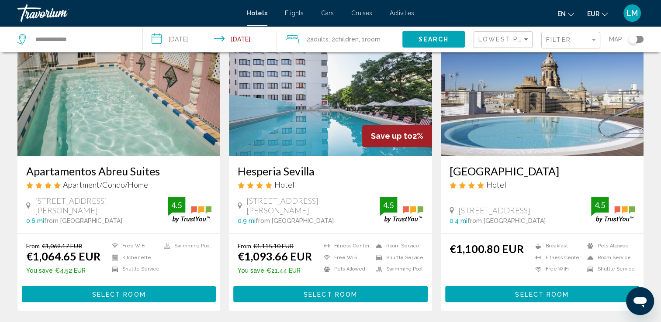
drag, startPoint x: 242, startPoint y: 154, endPoint x: 364, endPoint y: 154, distance: 121.9
click at [364, 156] on div "Hesperia Sevilla Hotel [STREET_ADDRESS][PERSON_NAME] 0.9 mi from [GEOGRAPHIC_DA…" at bounding box center [330, 194] width 203 height 77
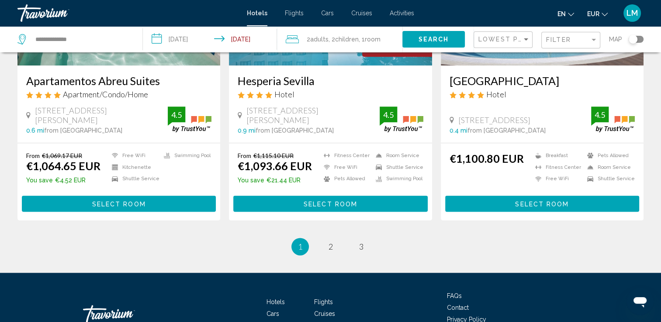
scroll to position [1061, 0]
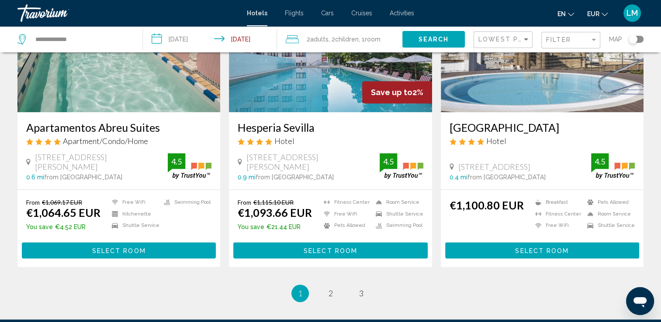
drag, startPoint x: 447, startPoint y: 111, endPoint x: 539, endPoint y: 115, distance: 91.4
click at [539, 115] on div "[GEOGRAPHIC_DATA] Hotel [STREET_ADDRESS] 0.4 mi from [GEOGRAPHIC_DATA] from hot…" at bounding box center [542, 150] width 203 height 77
drag, startPoint x: 539, startPoint y: 115, endPoint x: 528, endPoint y: 115, distance: 10.5
click at [331, 289] on span "2" at bounding box center [331, 294] width 4 height 10
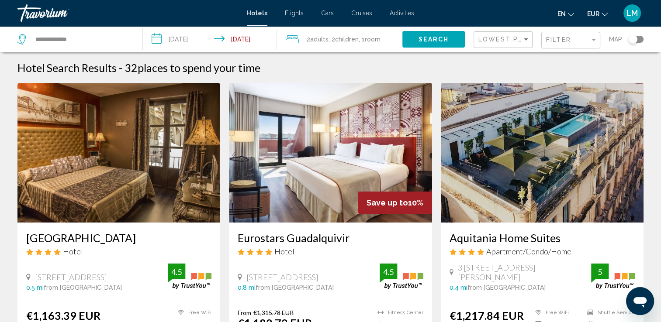
drag, startPoint x: 21, startPoint y: 236, endPoint x: 132, endPoint y: 242, distance: 110.7
click at [132, 242] on div "[GEOGRAPHIC_DATA] Hotel [STREET_ADDRESS] 0.5 mi from [GEOGRAPHIC_DATA] from hot…" at bounding box center [118, 261] width 203 height 77
drag, startPoint x: 132, startPoint y: 242, endPoint x: 105, endPoint y: 242, distance: 27.1
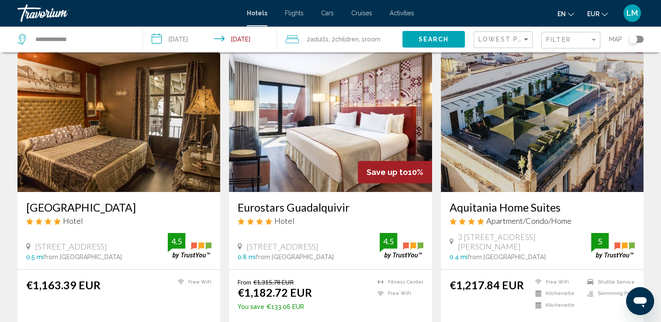
scroll to position [44, 0]
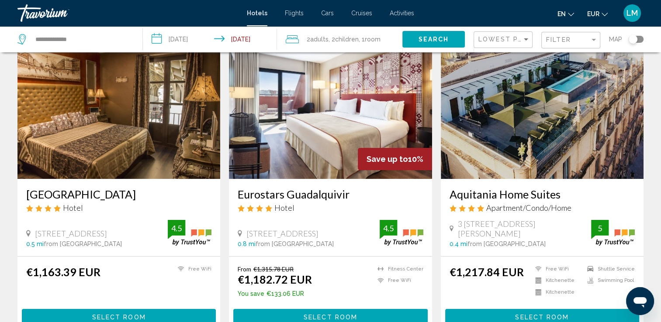
drag, startPoint x: 446, startPoint y: 191, endPoint x: 561, endPoint y: 200, distance: 115.7
click at [561, 200] on div "Aquitania Home Suites Apartment/Condo/Home [STREET_ADDRESS][PERSON_NAME] 0.4 mi…" at bounding box center [542, 217] width 203 height 77
drag, startPoint x: 561, startPoint y: 200, endPoint x: 508, endPoint y: 197, distance: 53.0
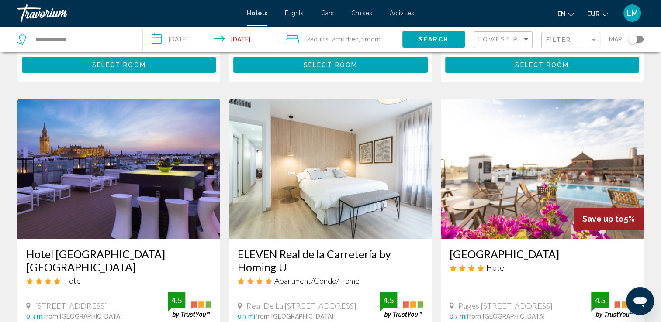
scroll to position [349, 0]
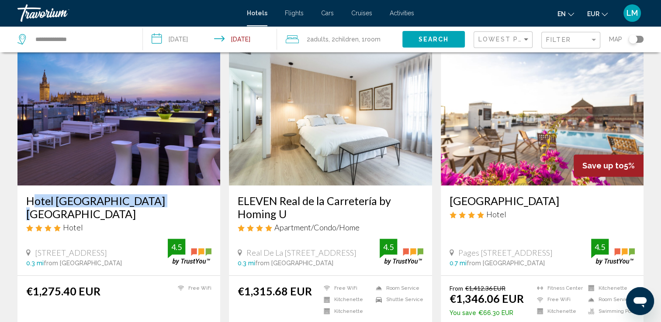
drag, startPoint x: 24, startPoint y: 197, endPoint x: 143, endPoint y: 193, distance: 118.5
click at [143, 193] on div "Hotel [GEOGRAPHIC_DATA] [GEOGRAPHIC_DATA] Hotel [GEOGRAPHIC_DATA], [GEOGRAPHIC_…" at bounding box center [118, 231] width 203 height 90
drag, startPoint x: 143, startPoint y: 193, endPoint x: 122, endPoint y: 203, distance: 23.1
click at [221, 92] on app-hotels-search-item "Hotel [GEOGRAPHIC_DATA] [GEOGRAPHIC_DATA] Hotel [GEOGRAPHIC_DATA], [GEOGRAPHIC_…" at bounding box center [118, 200] width 211 height 308
drag, startPoint x: 232, startPoint y: 195, endPoint x: 294, endPoint y: 213, distance: 65.1
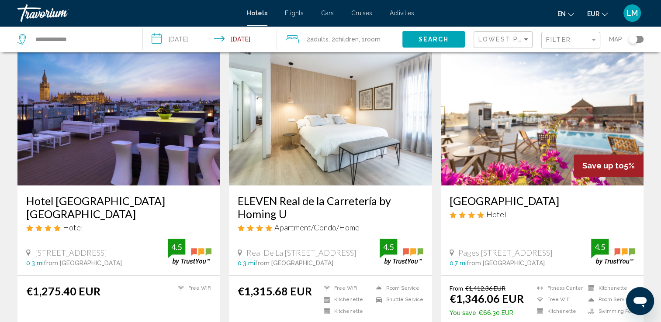
click at [294, 213] on div "ELEVEN Real de la Carretería by Homing U Apartment/Condo/Home Real [GEOGRAPHIC_…" at bounding box center [330, 231] width 203 height 90
drag, startPoint x: 294, startPoint y: 213, endPoint x: 275, endPoint y: 211, distance: 18.9
drag, startPoint x: 446, startPoint y: 197, endPoint x: 541, endPoint y: 201, distance: 95.3
click at [541, 201] on div "[GEOGRAPHIC_DATA] Hotel Pages Del Corro 90, [GEOGRAPHIC_DATA] 0.7 mi from [GEOG…" at bounding box center [542, 231] width 203 height 90
drag, startPoint x: 541, startPoint y: 201, endPoint x: 535, endPoint y: 200, distance: 6.3
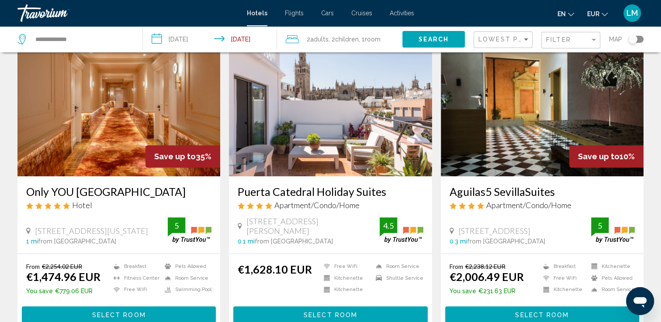
scroll to position [699, 0]
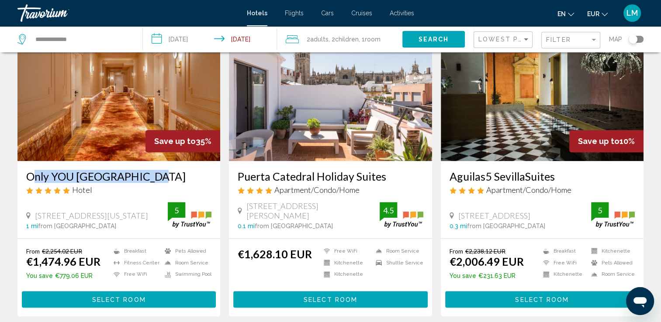
drag, startPoint x: 22, startPoint y: 176, endPoint x: 143, endPoint y: 182, distance: 121.6
click at [143, 182] on div "Only YOU [GEOGRAPHIC_DATA] Hotel [STREET_ADDRESS][US_STATE], [GEOGRAPHIC_DATA] …" at bounding box center [118, 199] width 203 height 77
drag, startPoint x: 143, startPoint y: 182, endPoint x: 119, endPoint y: 181, distance: 24.5
drag, startPoint x: 119, startPoint y: 181, endPoint x: 135, endPoint y: 208, distance: 30.6
click at [135, 208] on div "[STREET_ADDRESS][US_STATE] 1 mi from [GEOGRAPHIC_DATA] from [GEOGRAPHIC_DATA]" at bounding box center [118, 216] width 185 height 28
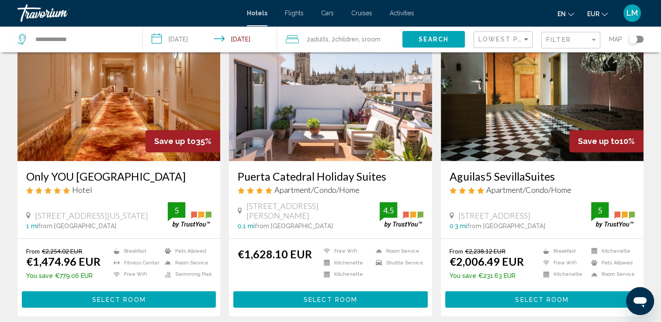
drag, startPoint x: 236, startPoint y: 176, endPoint x: 384, endPoint y: 177, distance: 148.5
click at [384, 177] on div "Puerta Catedral Holiday Suites Apartment/Condo/Home [STREET_ADDRESS][PERSON_NAM…" at bounding box center [330, 199] width 203 height 77
drag, startPoint x: 384, startPoint y: 177, endPoint x: 366, endPoint y: 176, distance: 18.8
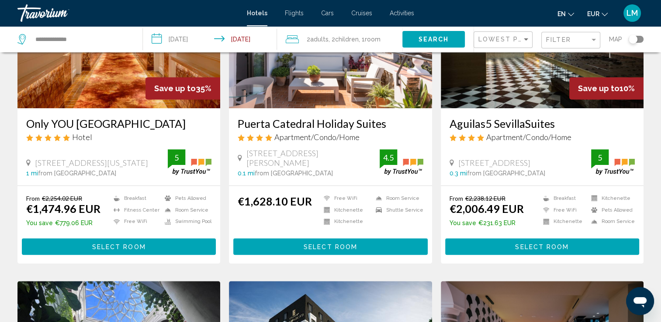
scroll to position [743, 0]
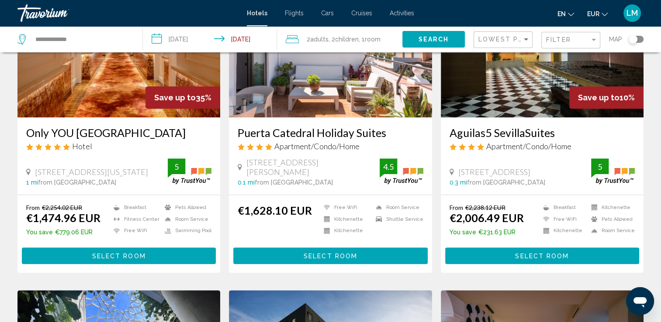
drag, startPoint x: 465, startPoint y: 132, endPoint x: 554, endPoint y: 137, distance: 88.8
click at [554, 137] on div "Aguilas5 SevillaSuites Apartment/Condo/Home Águilas 5, [GEOGRAPHIC_DATA] 0.3 mi…" at bounding box center [542, 156] width 203 height 77
drag, startPoint x: 554, startPoint y: 137, endPoint x: 535, endPoint y: 134, distance: 19.5
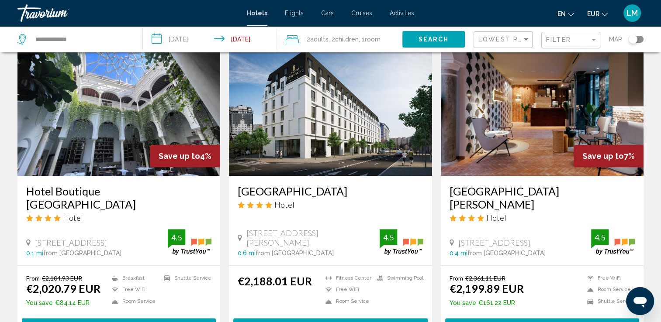
scroll to position [1005, 0]
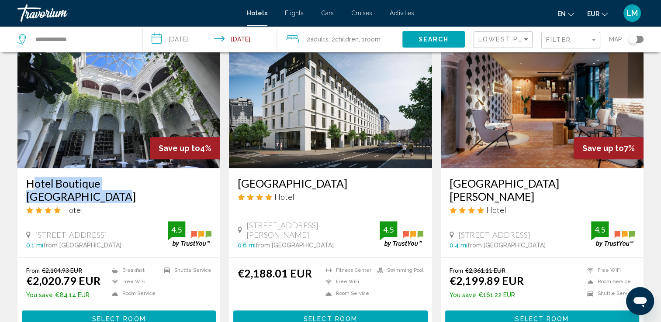
drag, startPoint x: 24, startPoint y: 182, endPoint x: 178, endPoint y: 178, distance: 153.4
click at [178, 178] on div "Hotel Boutique [GEOGRAPHIC_DATA] Hotel [GEOGRAPHIC_DATA], [GEOGRAPHIC_DATA] 0.1…" at bounding box center [118, 213] width 203 height 90
drag, startPoint x: 178, startPoint y: 178, endPoint x: 161, endPoint y: 178, distance: 17.0
drag, startPoint x: 243, startPoint y: 181, endPoint x: 343, endPoint y: 184, distance: 100.1
click at [343, 184] on div "[GEOGRAPHIC_DATA] Hotel [STREET_ADDRESS][PERSON_NAME] 0.6 mi from [GEOGRAPHIC_D…" at bounding box center [330, 213] width 203 height 90
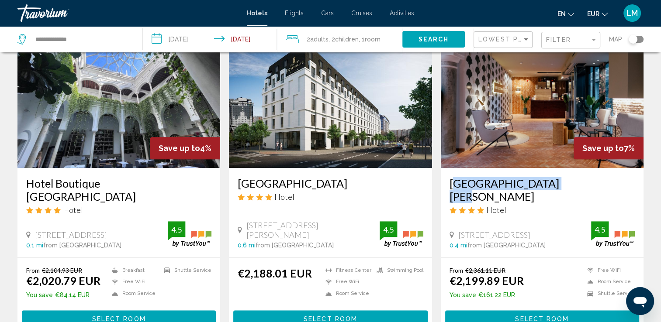
drag, startPoint x: 343, startPoint y: 184, endPoint x: 544, endPoint y: 176, distance: 201.1
click at [544, 176] on div "[GEOGRAPHIC_DATA][PERSON_NAME] Hotel [STREET_ADDRESS] 0.4 mi from [GEOGRAPHIC_D…" at bounding box center [542, 213] width 203 height 90
drag, startPoint x: 544, startPoint y: 176, endPoint x: 520, endPoint y: 177, distance: 24.1
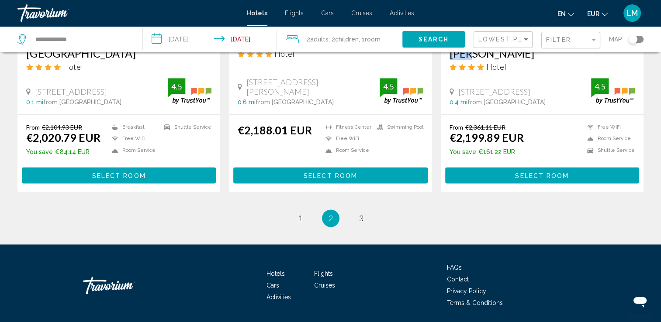
scroll to position [1162, 0]
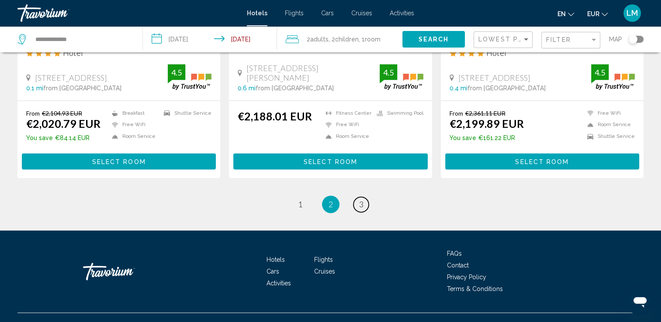
click at [363, 197] on link "page 3" at bounding box center [360, 204] width 15 height 15
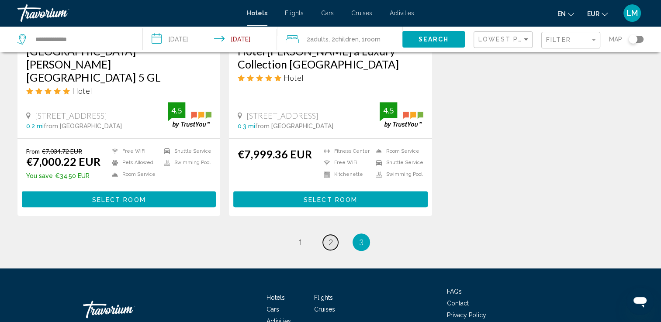
click at [335, 235] on link "page 2" at bounding box center [330, 242] width 15 height 15
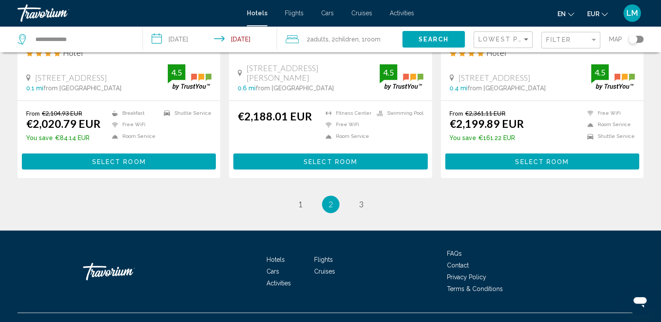
scroll to position [1075, 0]
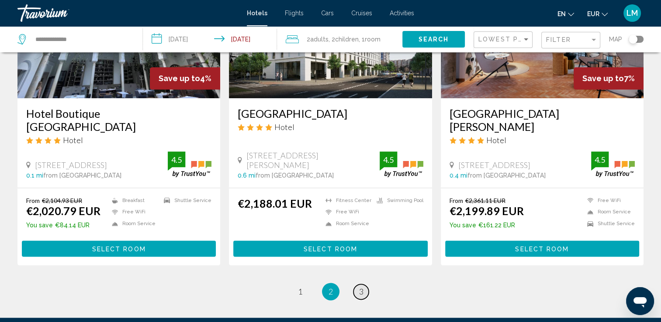
click at [358, 284] on link "page 3" at bounding box center [360, 291] width 15 height 15
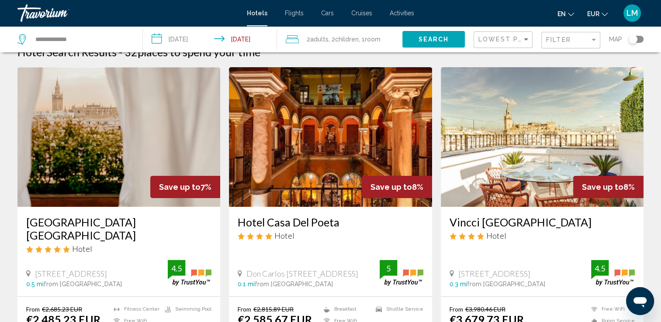
scroll to position [44, 0]
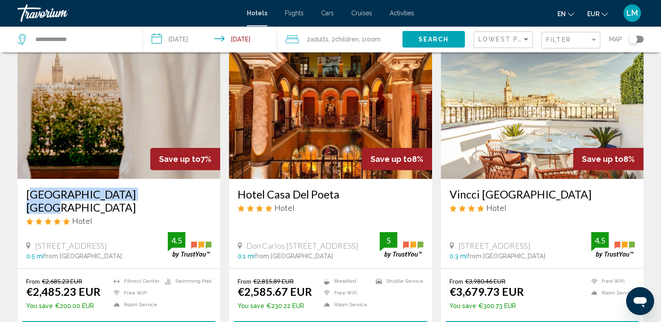
drag, startPoint x: 24, startPoint y: 193, endPoint x: 146, endPoint y: 199, distance: 122.0
click at [146, 199] on div "[GEOGRAPHIC_DATA] [GEOGRAPHIC_DATA] Hotel Canalejas 1, [GEOGRAPHIC_DATA] 0.5 mi…" at bounding box center [118, 224] width 203 height 90
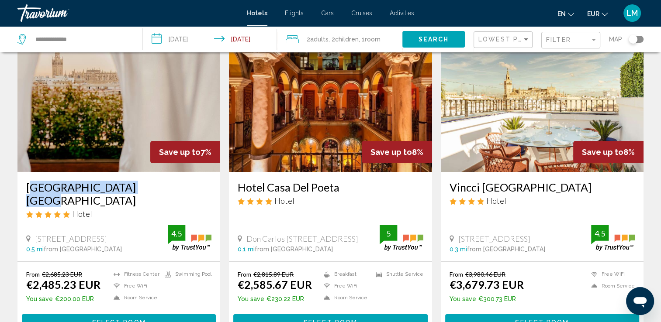
scroll to position [0, 0]
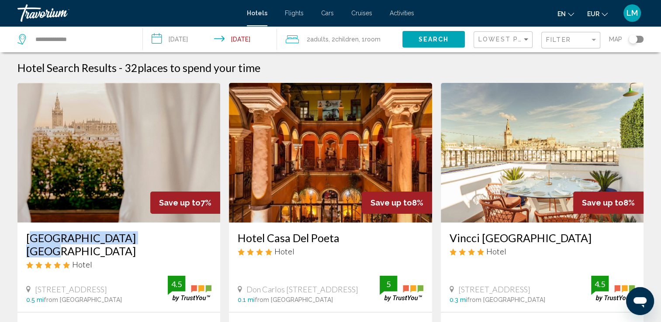
drag, startPoint x: 550, startPoint y: 45, endPoint x: 543, endPoint y: 47, distance: 7.7
click at [550, 45] on div "Filter" at bounding box center [572, 40] width 52 height 16
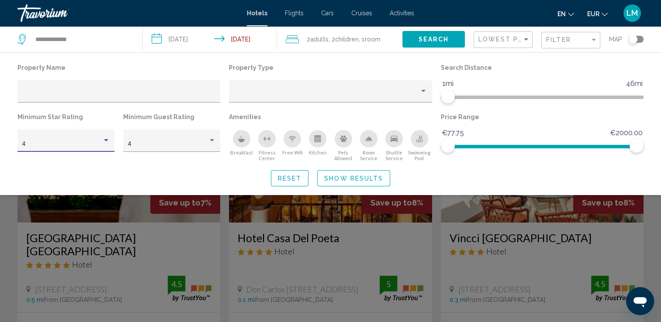
click at [62, 141] on div "4" at bounding box center [62, 144] width 80 height 7
click at [66, 126] on span "3" at bounding box center [66, 126] width 88 height 18
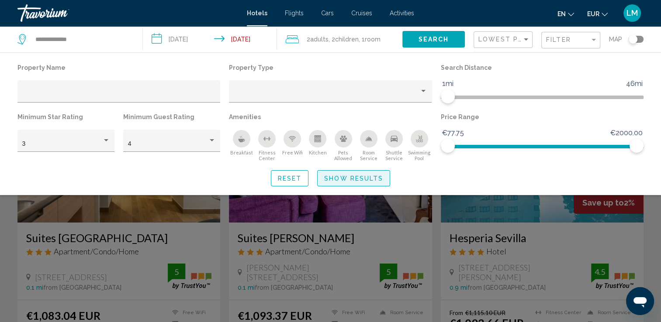
click at [342, 177] on span "Show Results" at bounding box center [353, 178] width 59 height 7
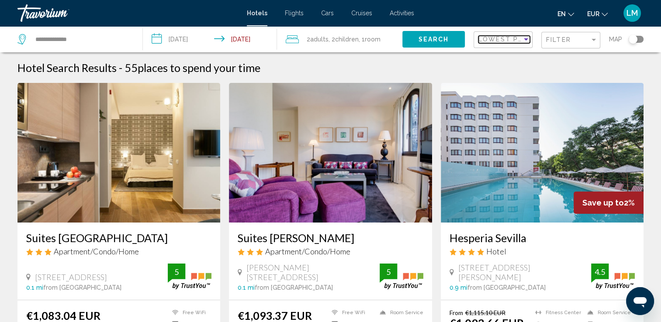
click at [516, 43] on span "Lowest Price" at bounding box center [506, 39] width 56 height 7
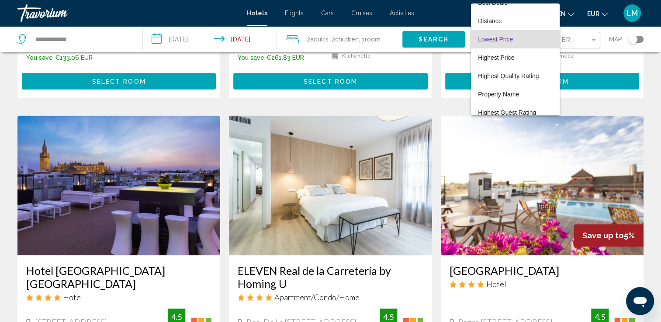
scroll to position [1162, 0]
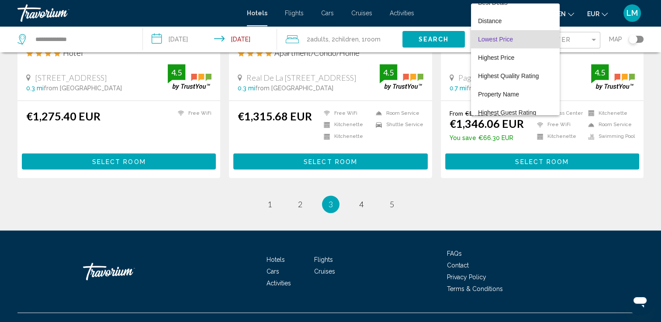
click at [273, 189] on div at bounding box center [330, 161] width 661 height 322
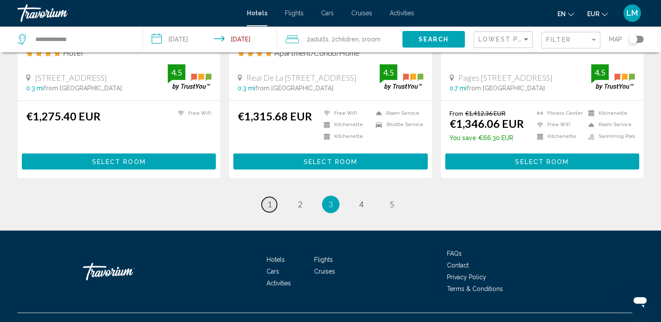
click at [268, 200] on span "1" at bounding box center [269, 205] width 4 height 10
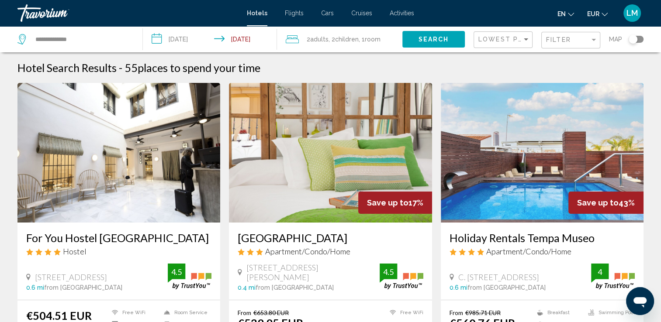
scroll to position [44, 0]
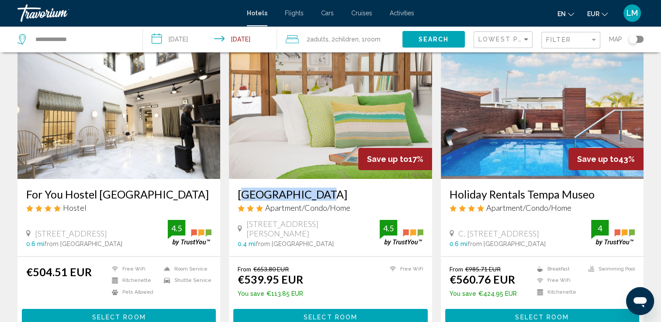
drag, startPoint x: 238, startPoint y: 196, endPoint x: 319, endPoint y: 196, distance: 81.7
click at [319, 196] on div "[GEOGRAPHIC_DATA] Apartment/Condo/Home [STREET_ADDRESS][PERSON_NAME] 0.4 mi fro…" at bounding box center [330, 217] width 203 height 77
drag, startPoint x: 319, startPoint y: 196, endPoint x: 294, endPoint y: 197, distance: 25.8
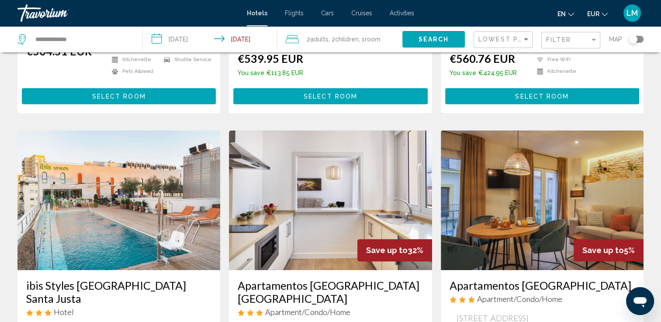
scroll to position [349, 0]
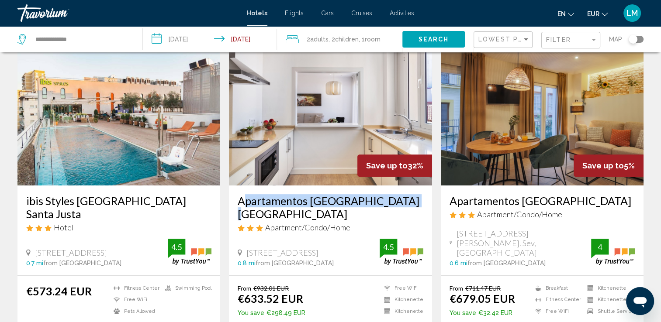
drag, startPoint x: 237, startPoint y: 201, endPoint x: 410, endPoint y: 204, distance: 173.0
click at [410, 204] on div "Apartamentos [GEOGRAPHIC_DATA] [GEOGRAPHIC_DATA] Apartment/Condo/Home [STREET_A…" at bounding box center [330, 231] width 203 height 90
drag, startPoint x: 410, startPoint y: 204, endPoint x: 369, endPoint y: 204, distance: 41.1
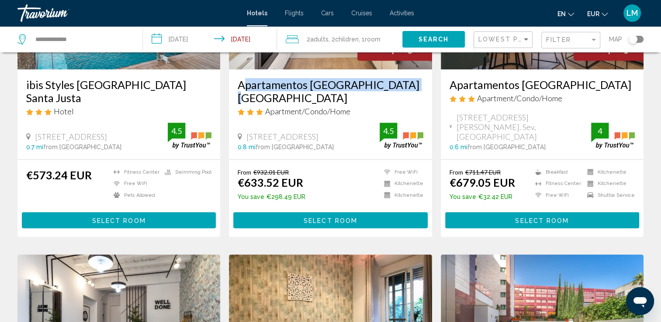
scroll to position [393, 0]
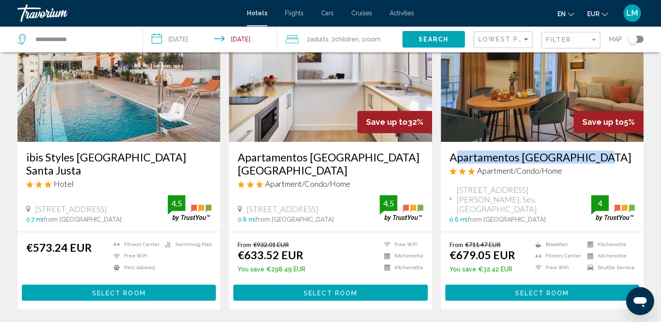
drag, startPoint x: 501, startPoint y: 158, endPoint x: 596, endPoint y: 154, distance: 95.7
click at [596, 154] on div "Apartamentos [GEOGRAPHIC_DATA] Apartment/Condo/Home [STREET_ADDRESS][PERSON_NAM…" at bounding box center [542, 187] width 203 height 90
drag, startPoint x: 596, startPoint y: 154, endPoint x: 578, endPoint y: 155, distance: 18.8
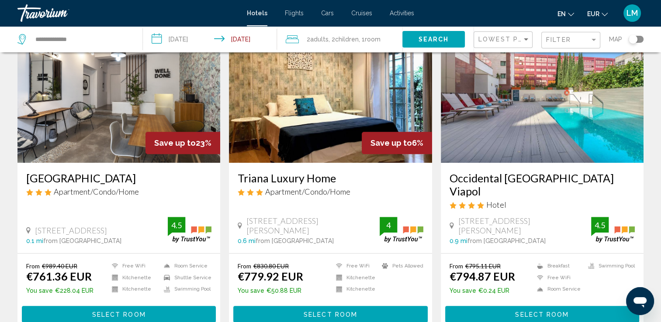
scroll to position [699, 0]
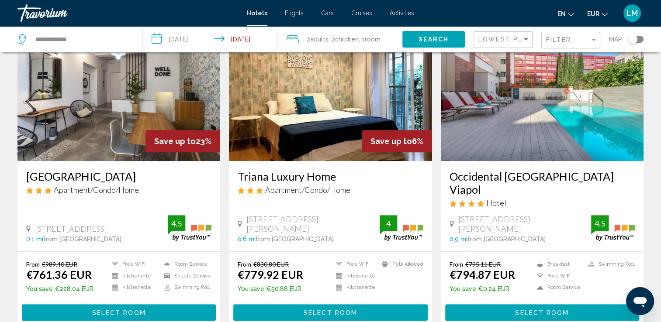
drag, startPoint x: 23, startPoint y: 159, endPoint x: 137, endPoint y: 167, distance: 113.9
click at [137, 167] on div "[GEOGRAPHIC_DATA] Apartment/Condo/Home [STREET_ADDRESS] 0.1 mi from [GEOGRAPHIC…" at bounding box center [118, 206] width 203 height 90
drag, startPoint x: 137, startPoint y: 167, endPoint x: 105, endPoint y: 160, distance: 32.6
click at [343, 170] on h3 "Triana Luxury Home" at bounding box center [330, 176] width 185 height 13
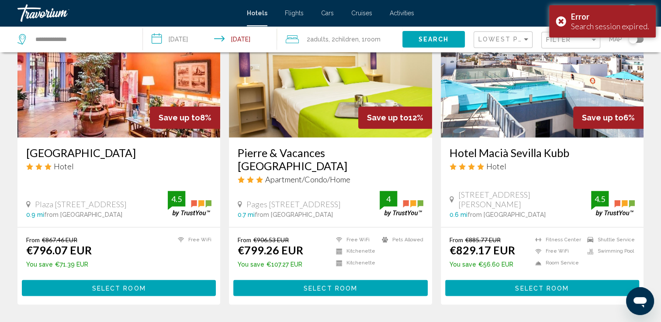
scroll to position [874, 0]
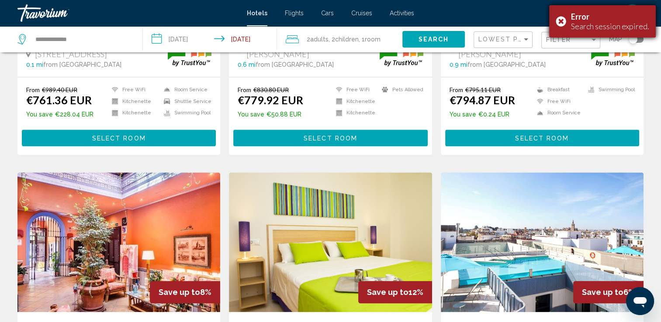
click at [560, 20] on div "Error Search session expired." at bounding box center [602, 21] width 107 height 32
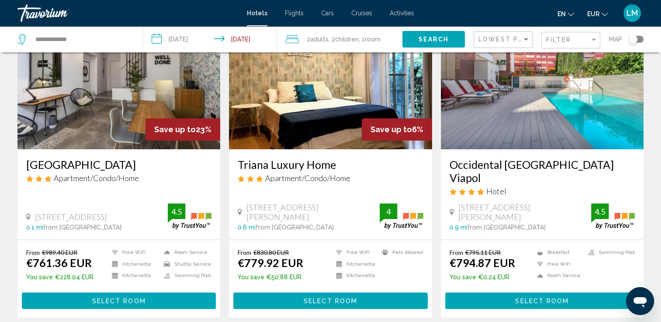
scroll to position [699, 0]
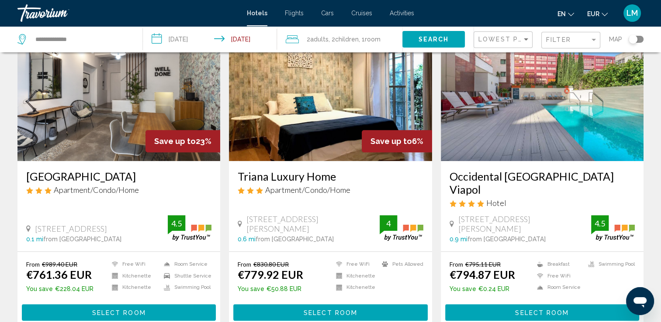
drag, startPoint x: 240, startPoint y: 160, endPoint x: 349, endPoint y: 163, distance: 108.8
click at [349, 163] on div "Triana Luxury Home Apartment/Condo/Home [STREET_ADDRESS][PERSON_NAME] 0.6 mi fr…" at bounding box center [330, 206] width 203 height 90
drag, startPoint x: 349, startPoint y: 163, endPoint x: 308, endPoint y: 163, distance: 41.1
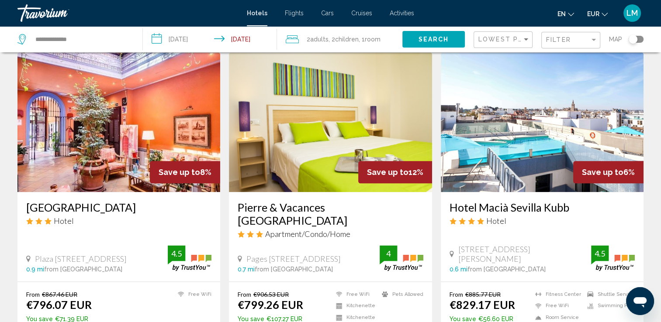
scroll to position [1005, 0]
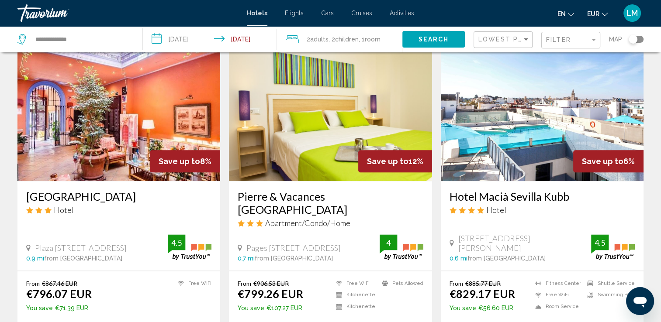
drag, startPoint x: 22, startPoint y: 167, endPoint x: 158, endPoint y: 174, distance: 136.0
click at [158, 181] on div "[GEOGRAPHIC_DATA] Hotel [STREET_ADDRESS] 0.9 mi from [GEOGRAPHIC_DATA] from hot…" at bounding box center [118, 226] width 203 height 90
drag, startPoint x: 158, startPoint y: 174, endPoint x: 126, endPoint y: 169, distance: 32.3
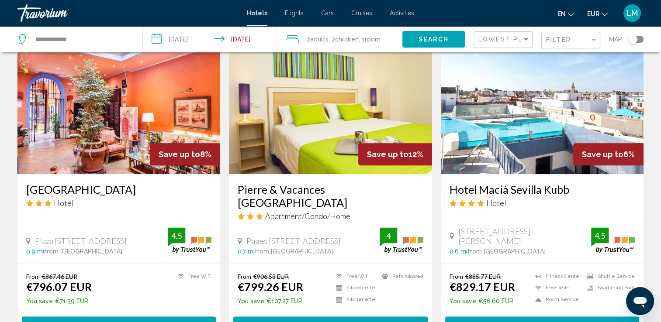
scroll to position [1149, 0]
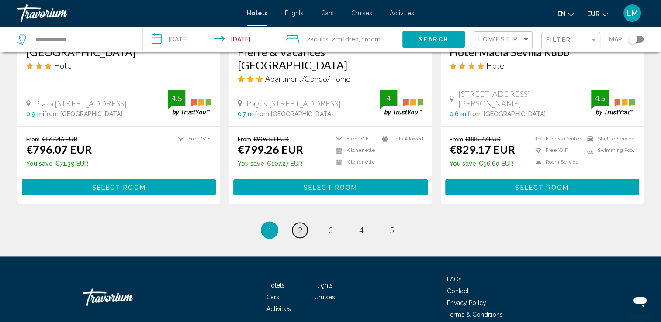
click at [298, 225] on span "2" at bounding box center [300, 230] width 4 height 10
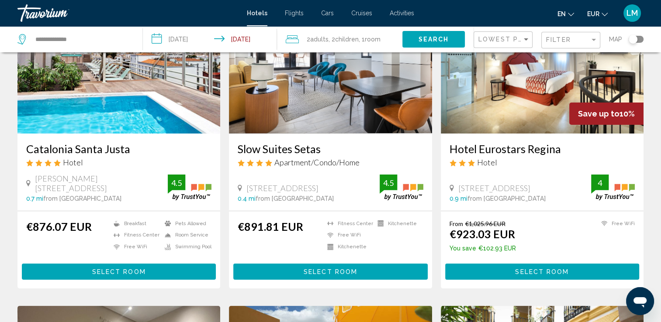
scroll to position [87, 0]
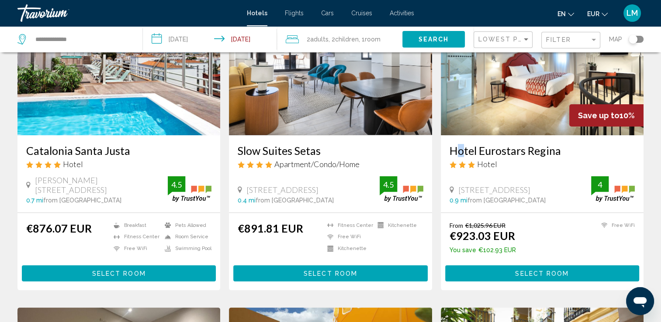
drag, startPoint x: 443, startPoint y: 148, endPoint x: 456, endPoint y: 149, distance: 13.1
click at [456, 149] on div "Hotel Eurostars Regina Hotel [STREET_ADDRESS] 0.9 mi from [GEOGRAPHIC_DATA] fro…" at bounding box center [542, 173] width 203 height 77
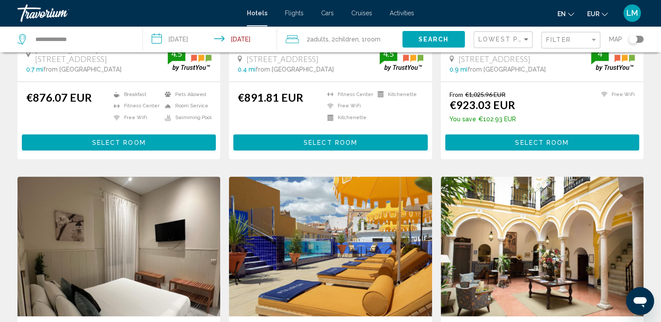
scroll to position [349, 0]
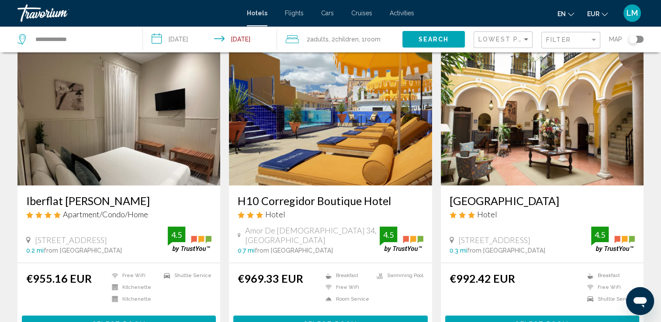
drag, startPoint x: 235, startPoint y: 199, endPoint x: 413, endPoint y: 202, distance: 178.7
click at [413, 202] on div "H10 Corregidor Boutique Hotel Hotel Amor De Dios 34, [GEOGRAPHIC_DATA] 0.7 mi f…" at bounding box center [330, 224] width 203 height 77
drag, startPoint x: 413, startPoint y: 202, endPoint x: 363, endPoint y: 200, distance: 50.3
click at [433, 204] on app-hotels-search-item "H10 Corregidor Boutique Hotel Hotel Amor De Dios 34, [GEOGRAPHIC_DATA] 0.7 mi f…" at bounding box center [330, 193] width 211 height 295
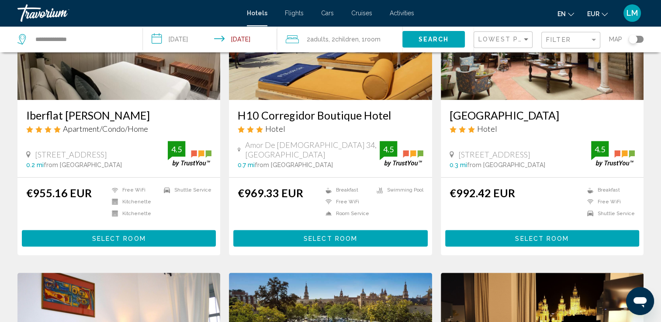
scroll to position [437, 0]
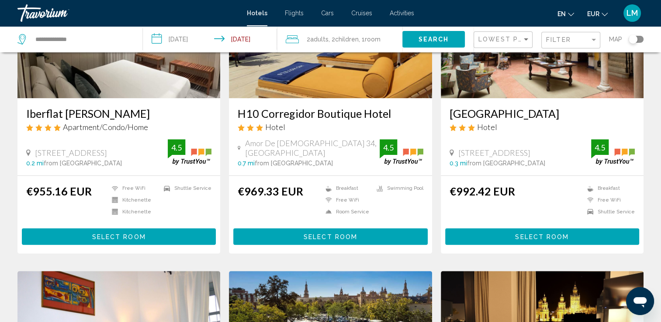
drag, startPoint x: 446, startPoint y: 114, endPoint x: 590, endPoint y: 115, distance: 144.2
click at [590, 115] on div "[GEOGRAPHIC_DATA] Hotel C Águilas 17, [GEOGRAPHIC_DATA] 0.3 mi from [GEOGRAPHIC…" at bounding box center [542, 136] width 203 height 77
drag, startPoint x: 590, startPoint y: 115, endPoint x: 572, endPoint y: 117, distance: 18.4
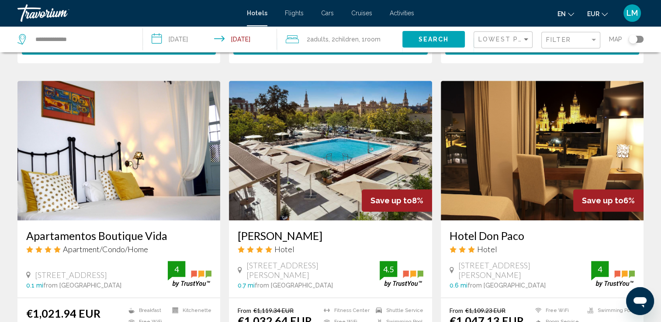
scroll to position [655, 0]
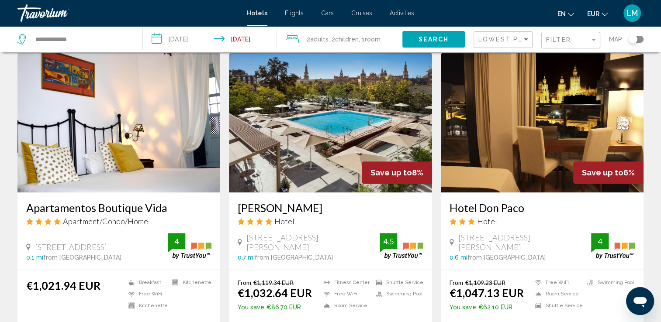
drag, startPoint x: 446, startPoint y: 209, endPoint x: 525, endPoint y: 208, distance: 79.1
click at [525, 208] on div "Hotel Don Paco Hotel [STREET_ADDRESS][PERSON_NAME] 0.6 mi from [GEOGRAPHIC_DATA…" at bounding box center [542, 231] width 203 height 77
drag, startPoint x: 525, startPoint y: 208, endPoint x: 502, endPoint y: 207, distance: 23.2
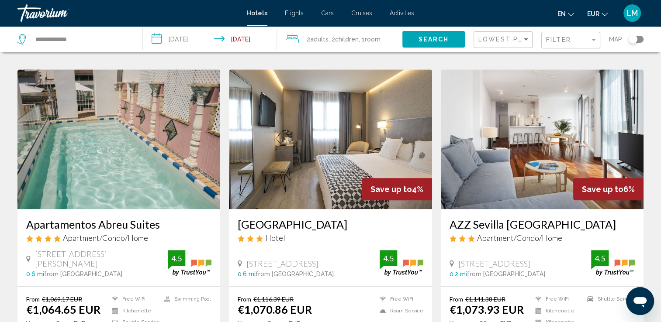
scroll to position [961, 0]
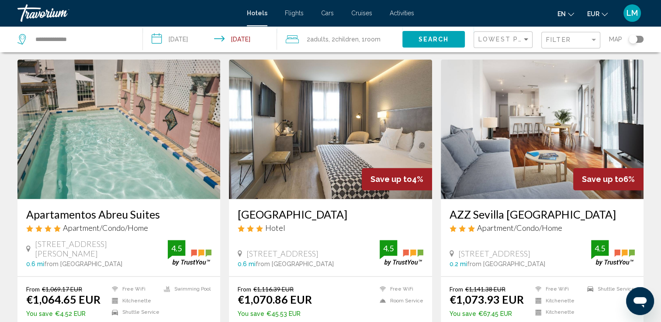
drag, startPoint x: 236, startPoint y: 213, endPoint x: 346, endPoint y: 209, distance: 110.2
click at [346, 209] on div "[GEOGRAPHIC_DATA] Hotel [STREET_ADDRESS] 0.6 mi from [GEOGRAPHIC_DATA] from hot…" at bounding box center [330, 237] width 203 height 77
drag, startPoint x: 346, startPoint y: 209, endPoint x: 326, endPoint y: 211, distance: 20.2
drag, startPoint x: 446, startPoint y: 211, endPoint x: 585, endPoint y: 211, distance: 139.4
click at [585, 211] on div "AZZ Sevilla [GEOGRAPHIC_DATA] Apartment/Condo/Home [STREET_ADDRESS] 0.2 mi from…" at bounding box center [542, 237] width 203 height 77
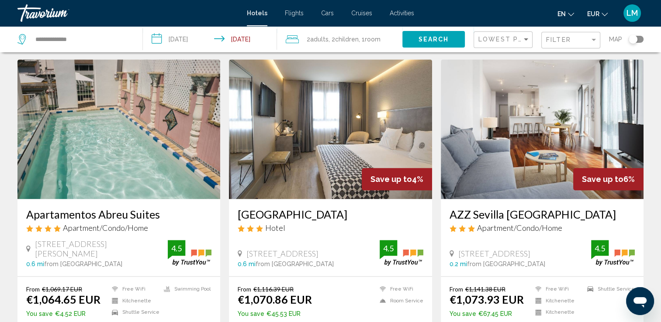
drag, startPoint x: 585, startPoint y: 211, endPoint x: 554, endPoint y: 209, distance: 31.5
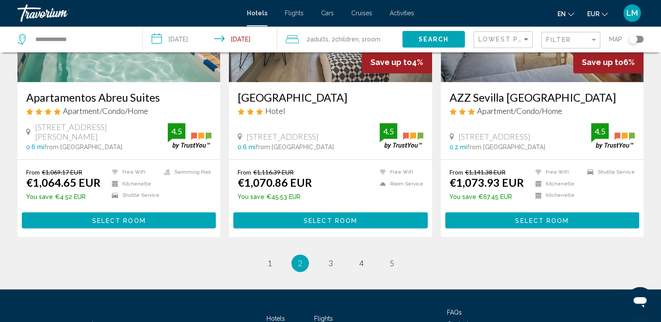
scroll to position [1092, 0]
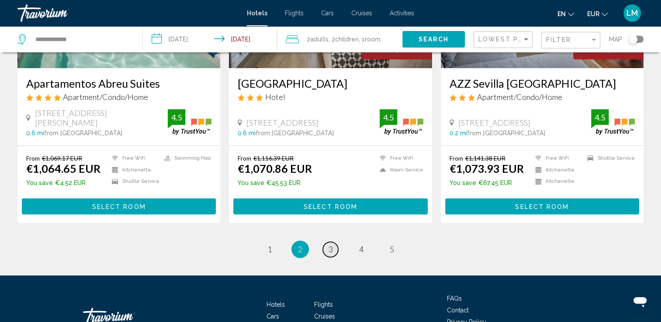
click at [329, 246] on span "3" at bounding box center [331, 250] width 4 height 10
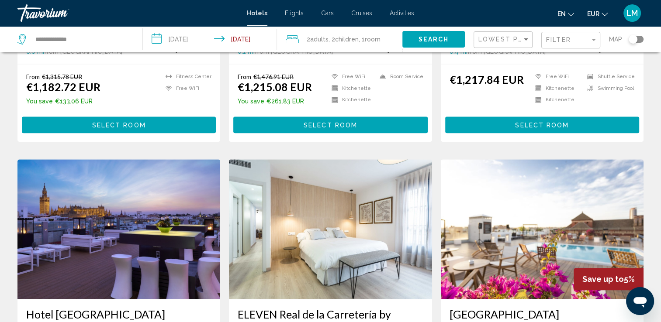
scroll to position [1048, 0]
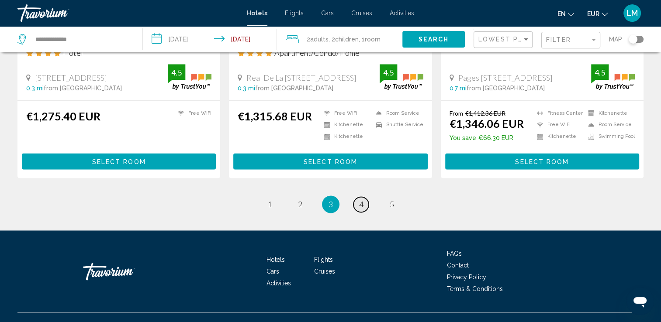
click at [360, 200] on span "4" at bounding box center [361, 205] width 4 height 10
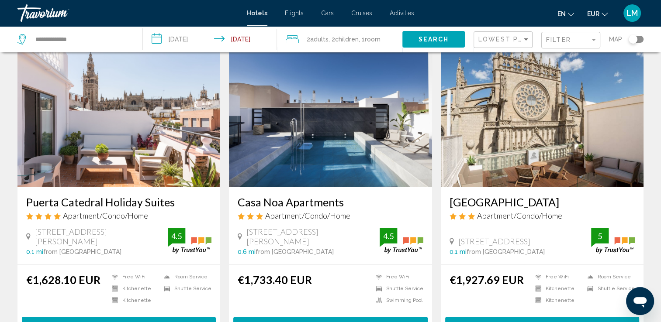
scroll to position [349, 0]
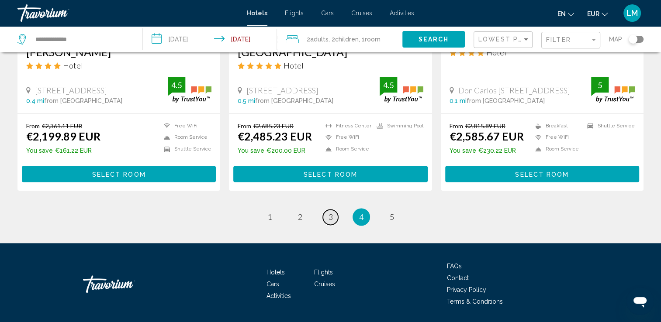
click at [329, 212] on span "3" at bounding box center [331, 217] width 4 height 10
